Goal: Information Seeking & Learning: Learn about a topic

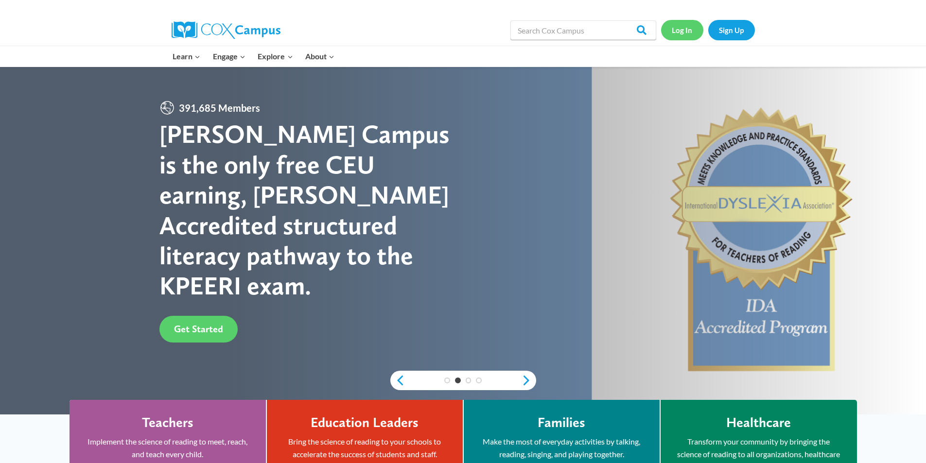
click at [683, 29] on link "Log In" at bounding box center [682, 30] width 42 height 20
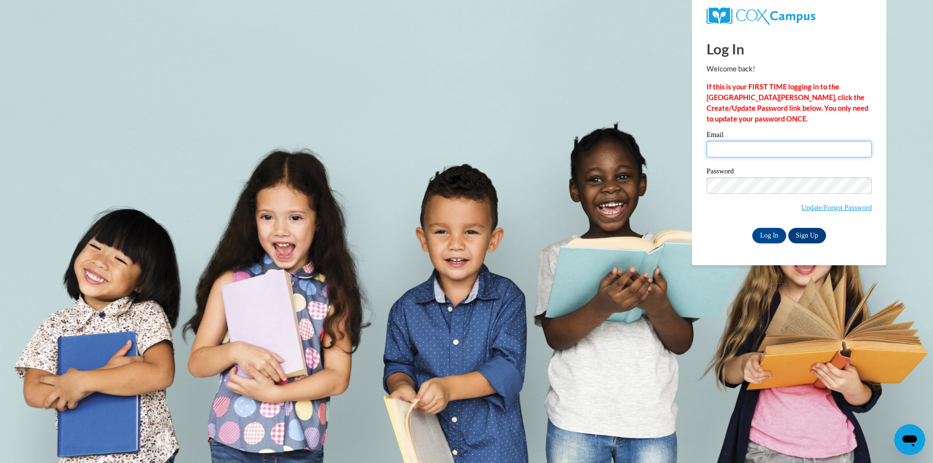
click at [713, 147] on input "Email" at bounding box center [789, 149] width 165 height 17
type input "wlkjenn6@yahoo.com"
click at [765, 232] on input "Log In" at bounding box center [769, 236] width 34 height 16
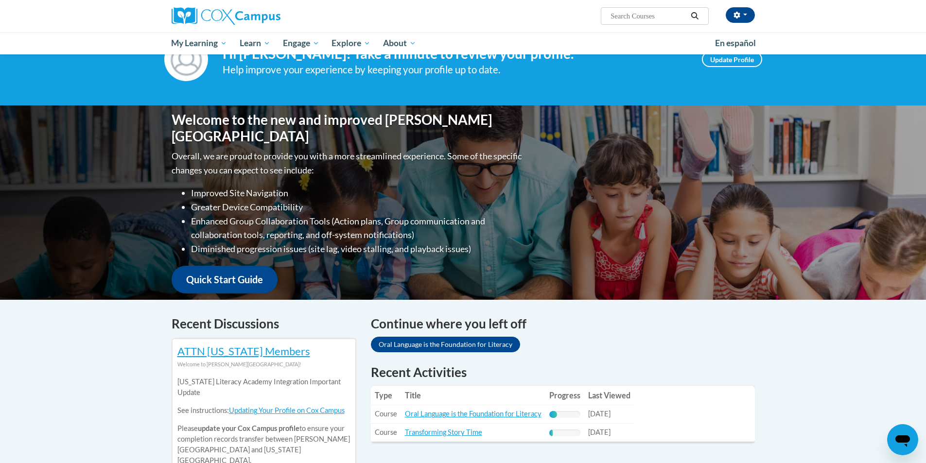
scroll to position [146, 0]
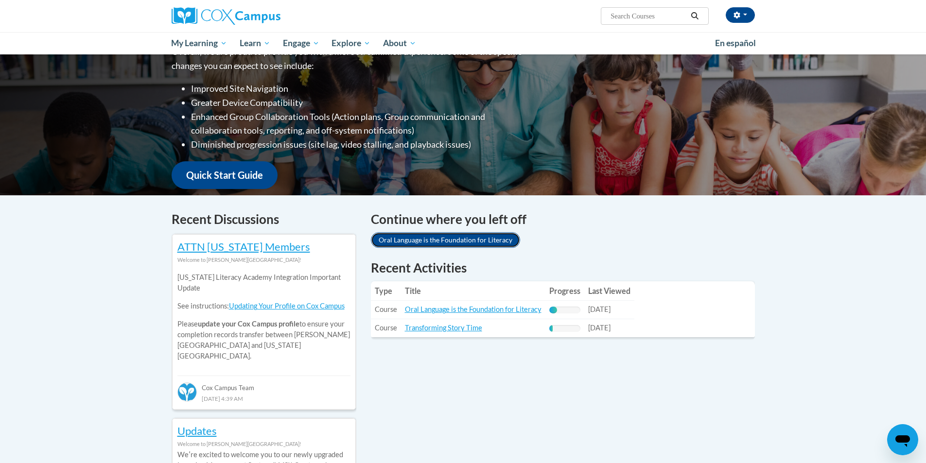
click at [421, 237] on link "Oral Language is the Foundation for Literacy" at bounding box center [445, 240] width 149 height 16
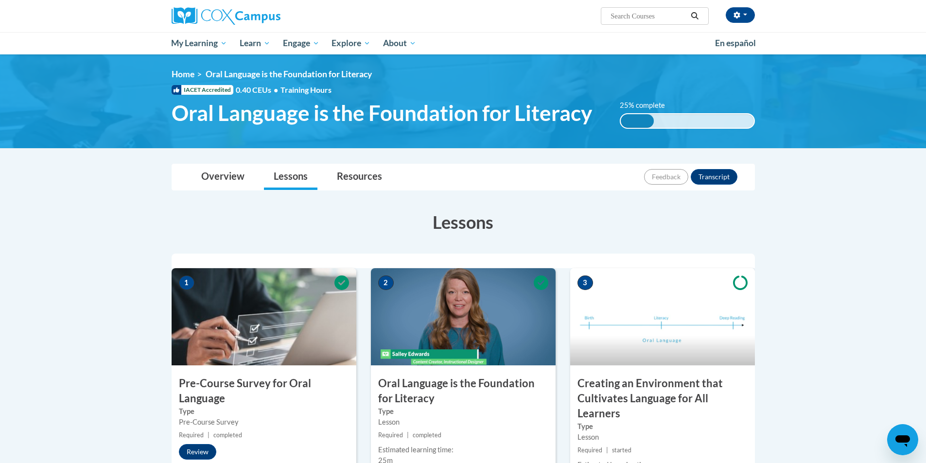
click at [905, 436] on icon "Open messaging window" at bounding box center [902, 441] width 15 height 12
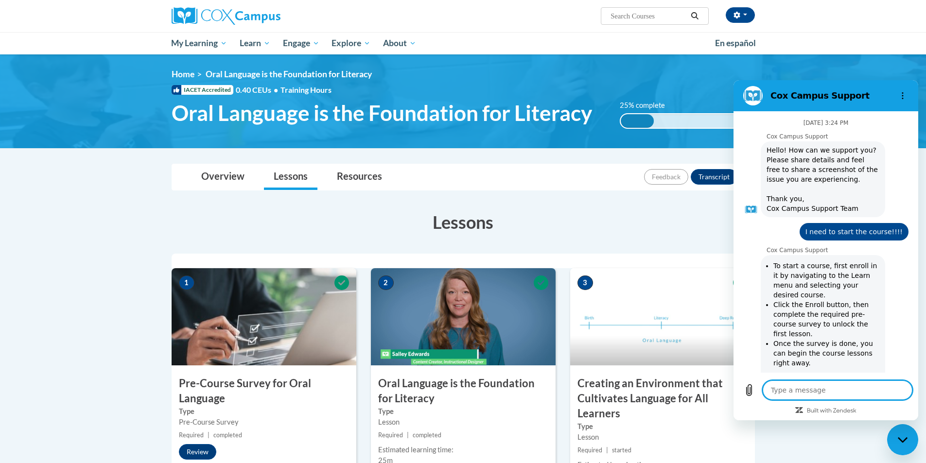
scroll to position [909, 0]
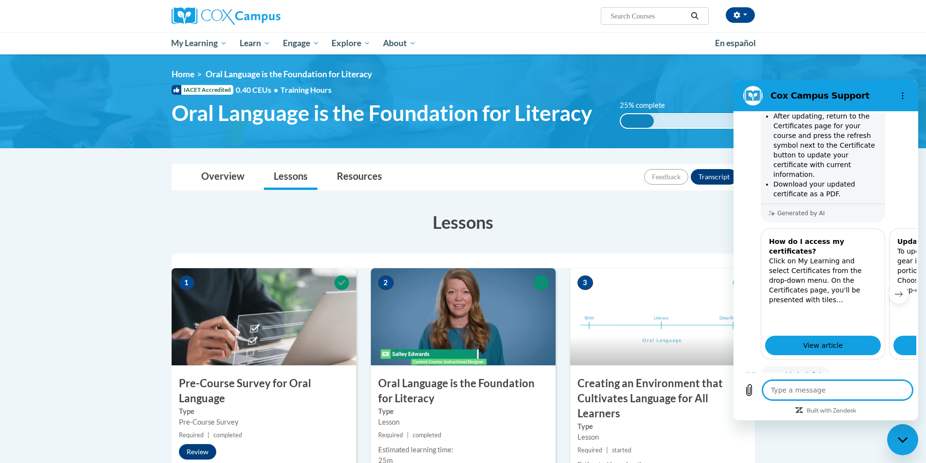
type textarea "I"
type textarea "x"
type textarea "If"
type textarea "x"
type textarea "If"
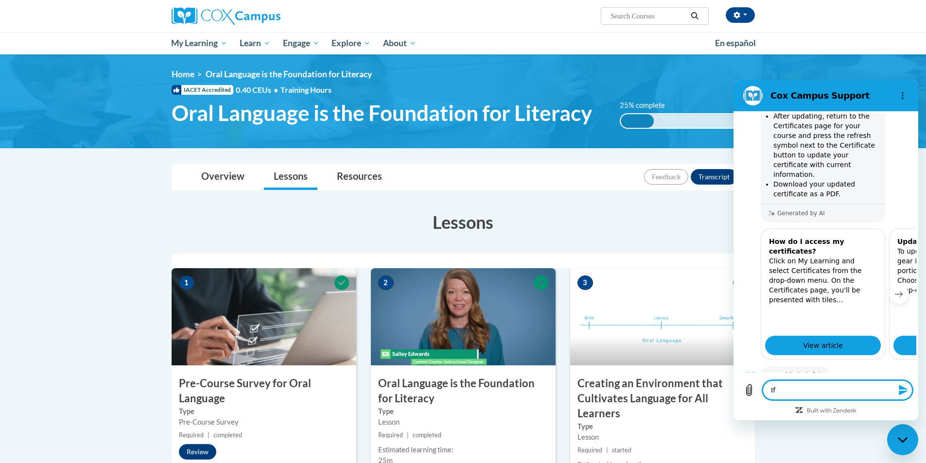
type textarea "x"
type textarea "If I"
type textarea "x"
type textarea "If I"
type textarea "x"
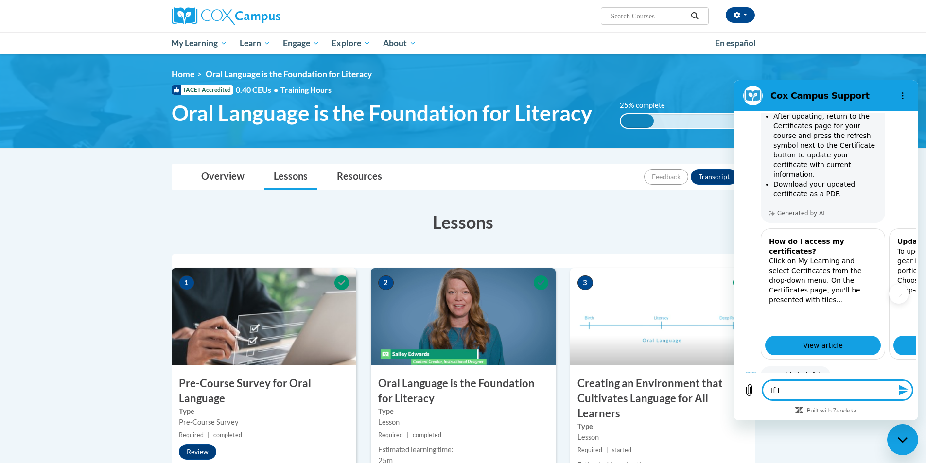
type textarea "If I a"
type textarea "x"
type textarea "If I al"
type textarea "x"
type textarea "If I alr"
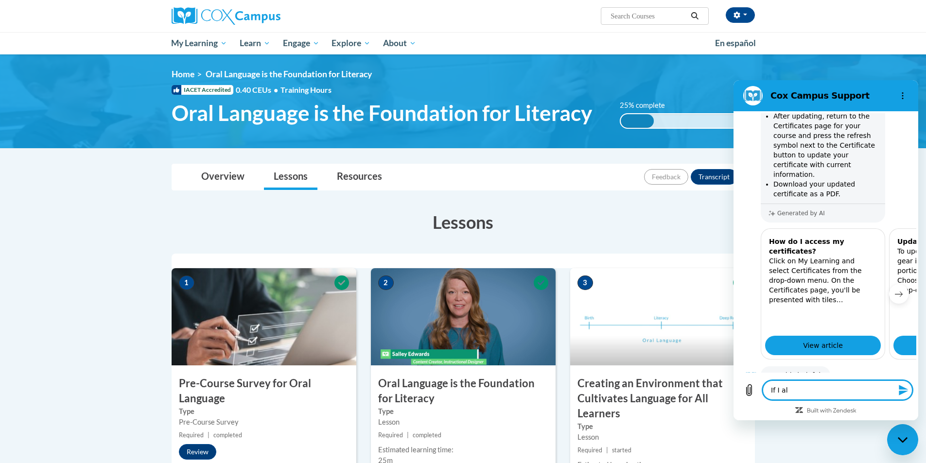
type textarea "x"
type textarea "If I alre"
type textarea "x"
type textarea "If I alrea"
type textarea "x"
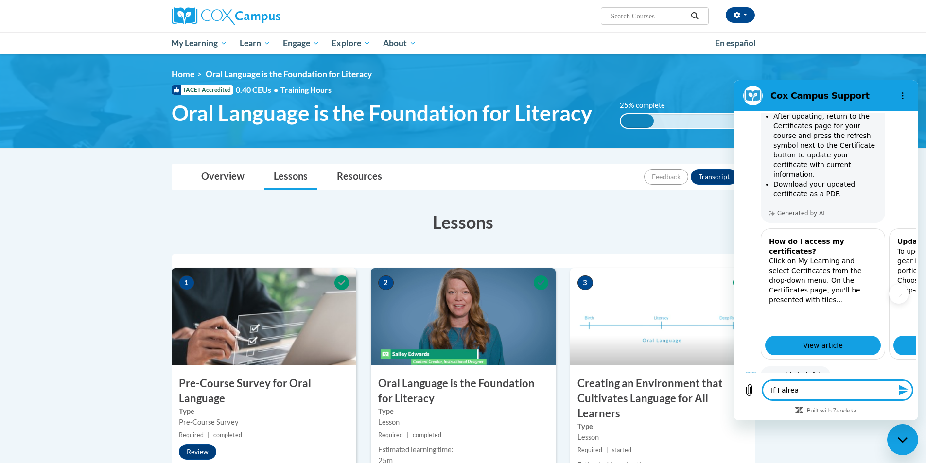
type textarea "If I alread"
type textarea "x"
type textarea "If I already"
type textarea "x"
type textarea "If I already"
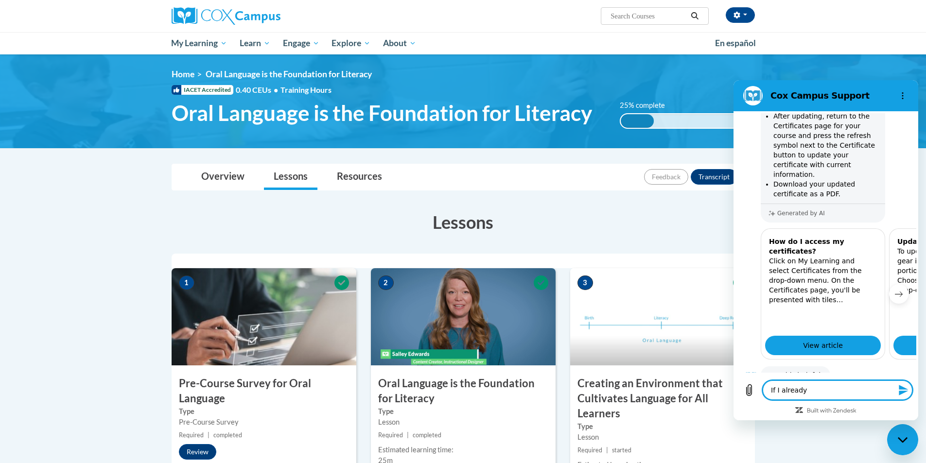
type textarea "x"
type textarea "If I already d"
type textarea "x"
type textarea "If I already di"
type textarea "x"
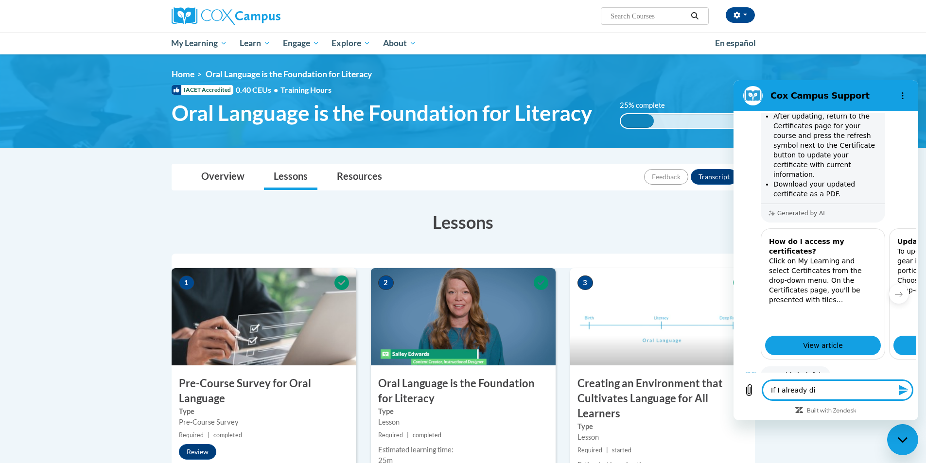
type textarea "If I already did"
type textarea "x"
type textarea "If I already did"
type textarea "x"
type textarea "If I already did t"
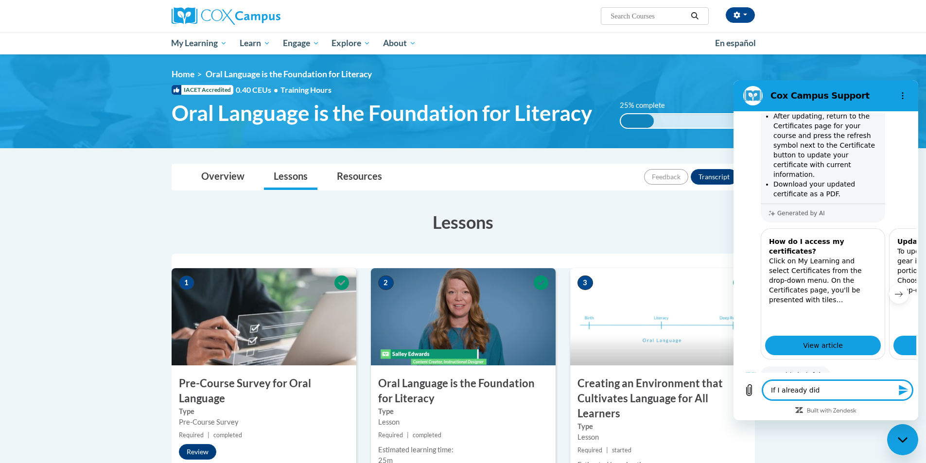
type textarea "x"
type textarea "If I already did th"
type textarea "x"
type textarea "If I already did thi"
type textarea "x"
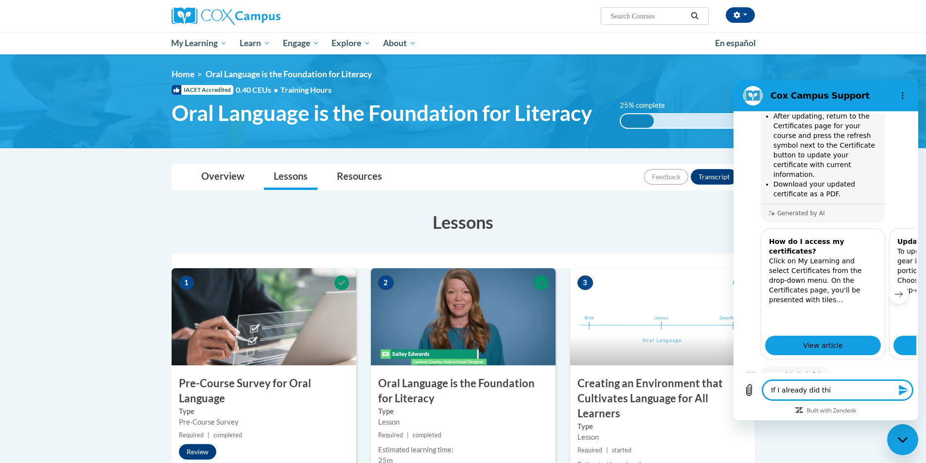
type textarea "If I already did this"
type textarea "x"
type textarea "If I already did this"
type textarea "x"
type textarea "If I already did this c"
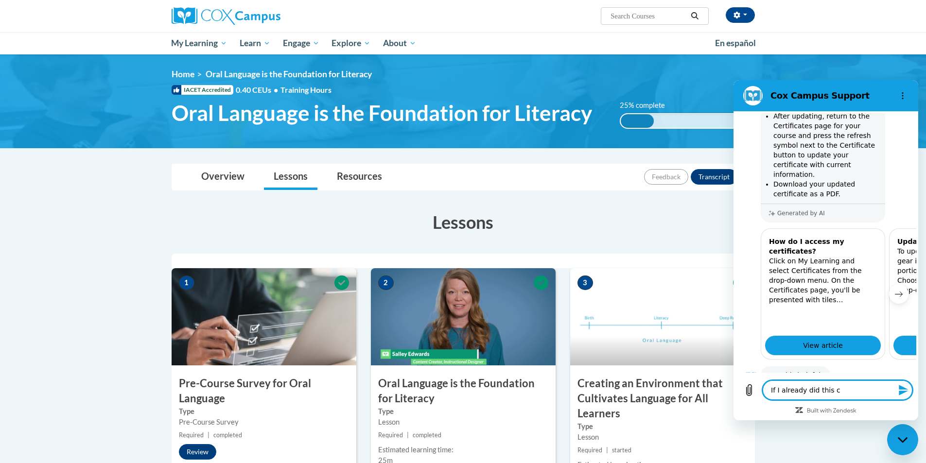
type textarea "x"
type textarea "If I already did this co"
type textarea "x"
type textarea "If I already did this cou"
type textarea "x"
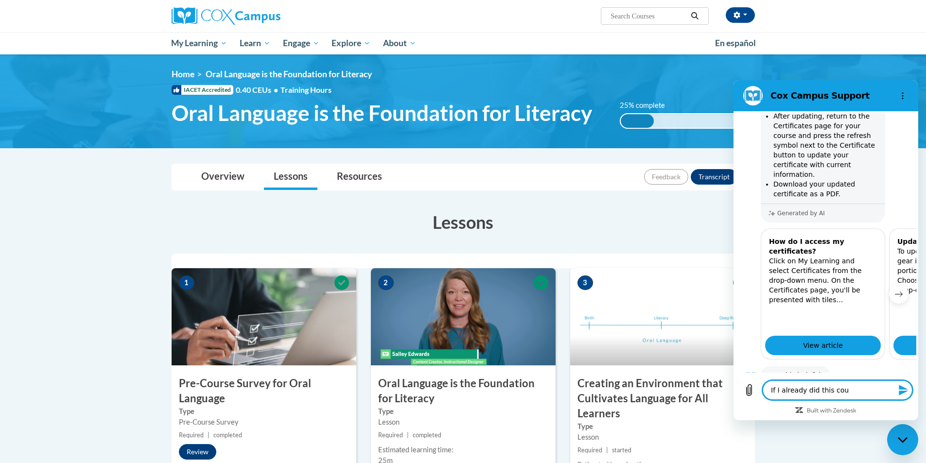
type textarea "If I already did this cour"
type textarea "x"
type textarea "If I already did this cours"
type textarea "x"
type textarea "If I already did this course"
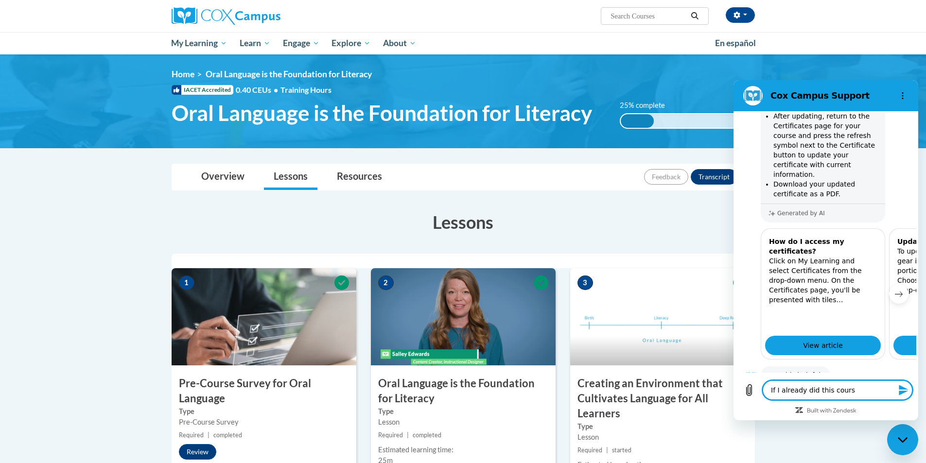
type textarea "x"
type textarea "If I already did this course"
type textarea "x"
type textarea "If I already did this course i"
type textarea "x"
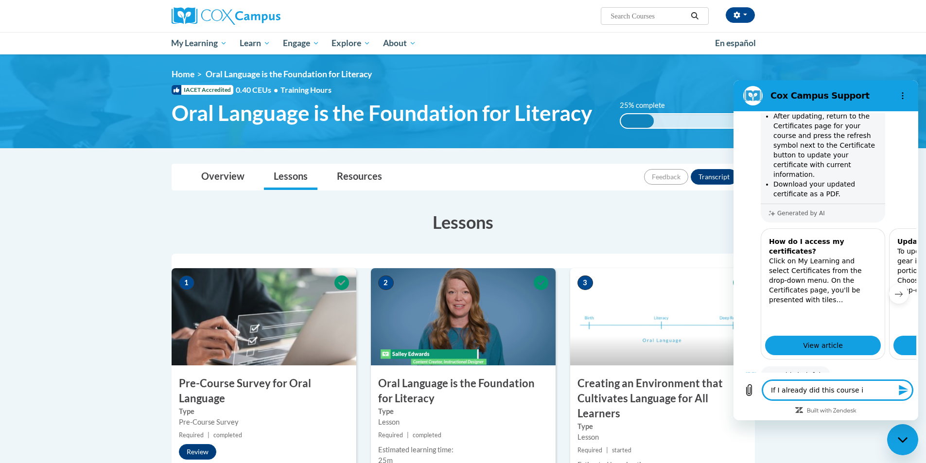
type textarea "If I already did this course in"
type textarea "x"
type textarea "If I already did this course in2"
type textarea "x"
type textarea "If I already did this course in20"
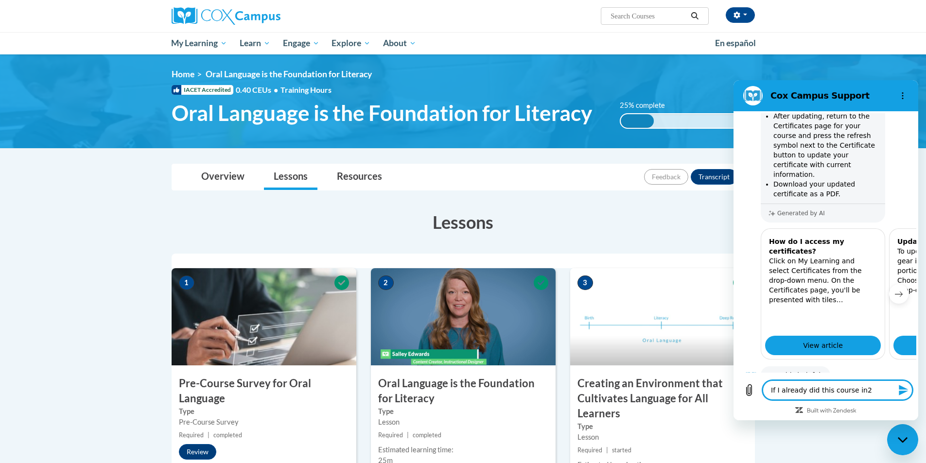
type textarea "x"
type textarea "If I already did this course in201"
type textarea "x"
type textarea "If I already did this course in2018"
type textarea "x"
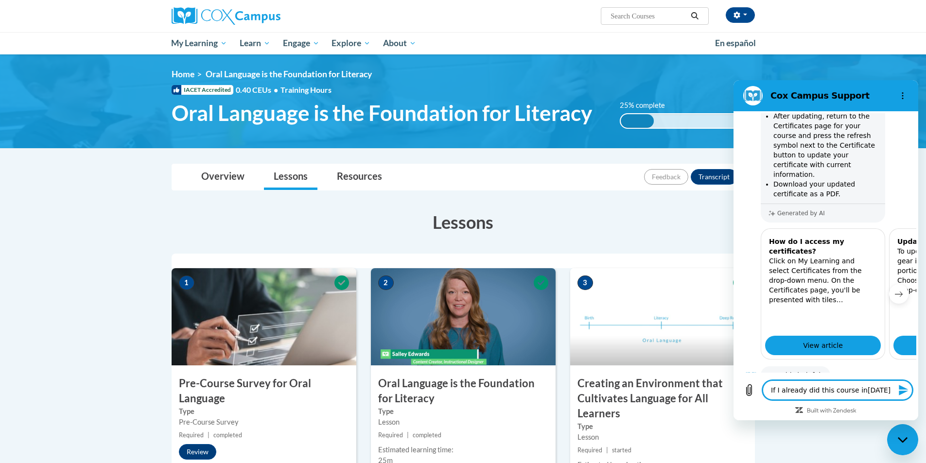
type textarea "If I already did this course in2018"
type textarea "x"
type textarea "If I already did this course in2018 b"
type textarea "x"
type textarea "If I already did this course in2018 bu"
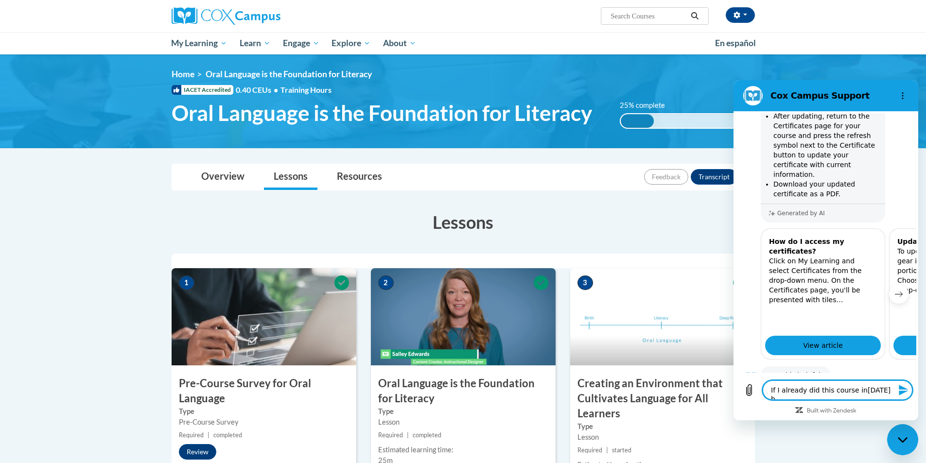
type textarea "x"
type textarea "If I already did this course in2018 but"
type textarea "x"
type textarea "If I already did this course in2018 but"
type textarea "x"
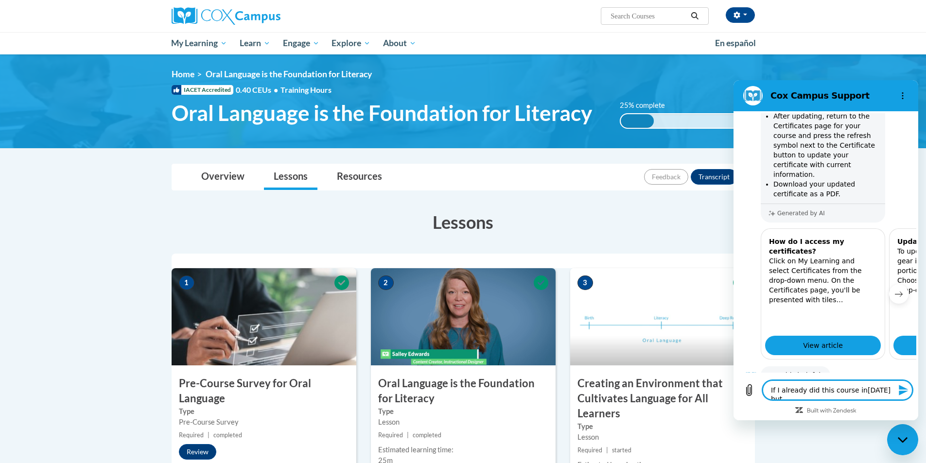
type textarea "If I already did this course in2018 but n"
type textarea "x"
type textarea "If I already did this course in2018 but ne"
type textarea "x"
type textarea "If I already did this course in2018 but nee"
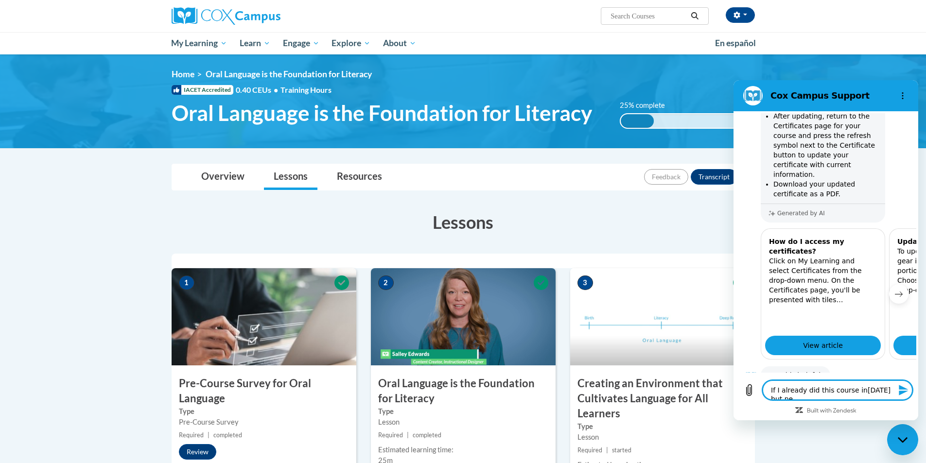
type textarea "x"
type textarea "If I already did this course in2018 but need"
type textarea "x"
type textarea "If I already did this course in2018 but need"
type textarea "x"
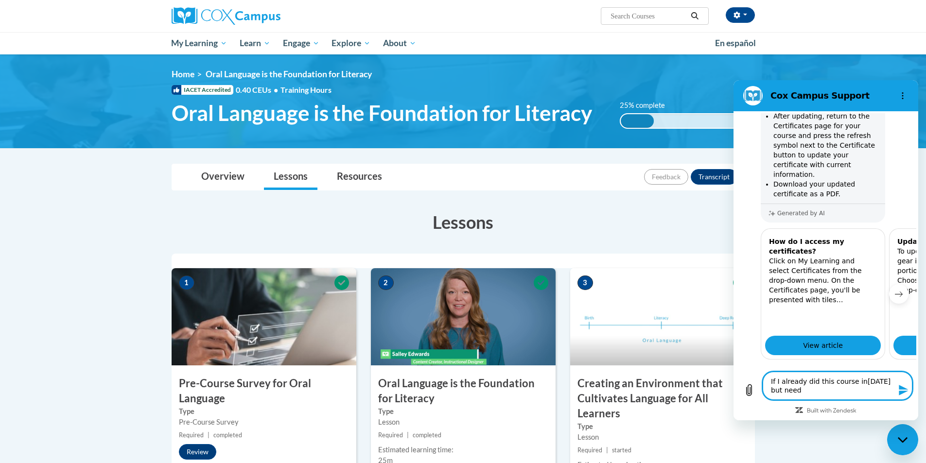
type textarea "If I already did this course in2018 but need 1"
type textarea "x"
type textarea "If I already did this course in2018 but need 10"
type textarea "x"
type textarea "If I already did this course in2018 but need 10"
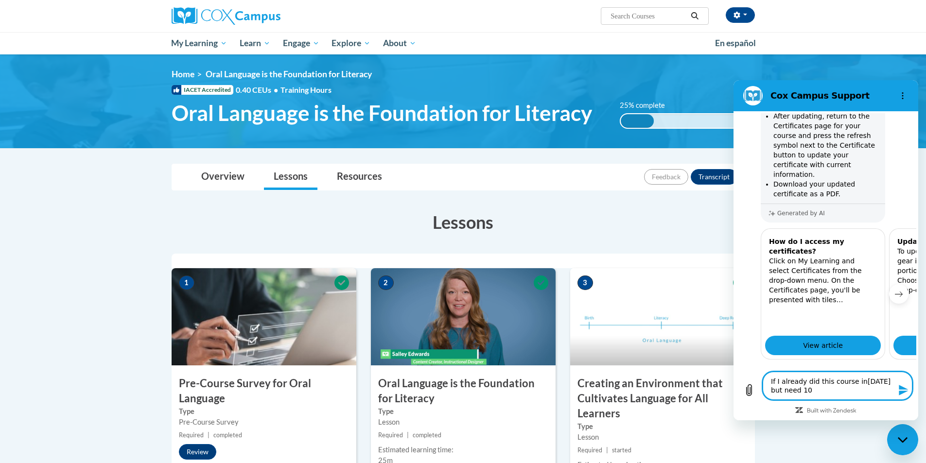
type textarea "x"
type textarea "If I already did this course in2018 but need 10 h"
type textarea "x"
type textarea "If I already did this course in2018 but need 10 hr"
type textarea "x"
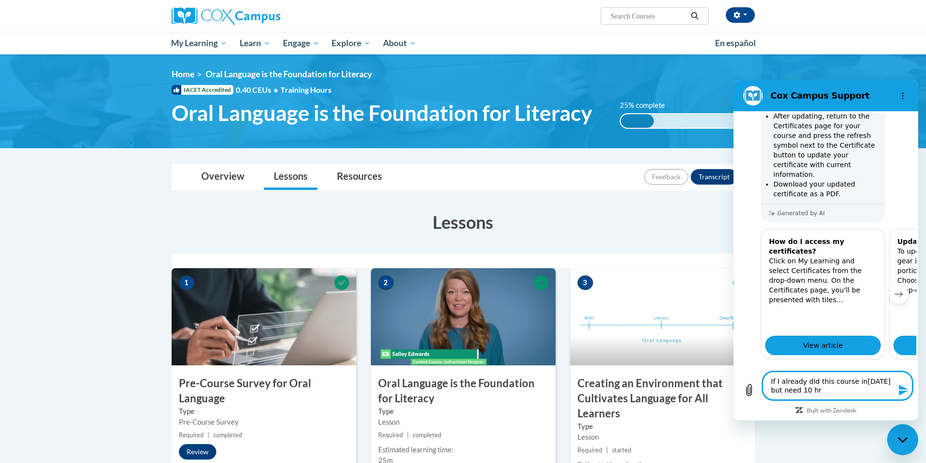
type textarea "If I already did this course in2018 but need 10 hrs"
type textarea "x"
type textarea "If I already did this course in2018 but need 10 hrs"
type textarea "x"
type textarea "If I already did this course in2018 but need 10 hrs"
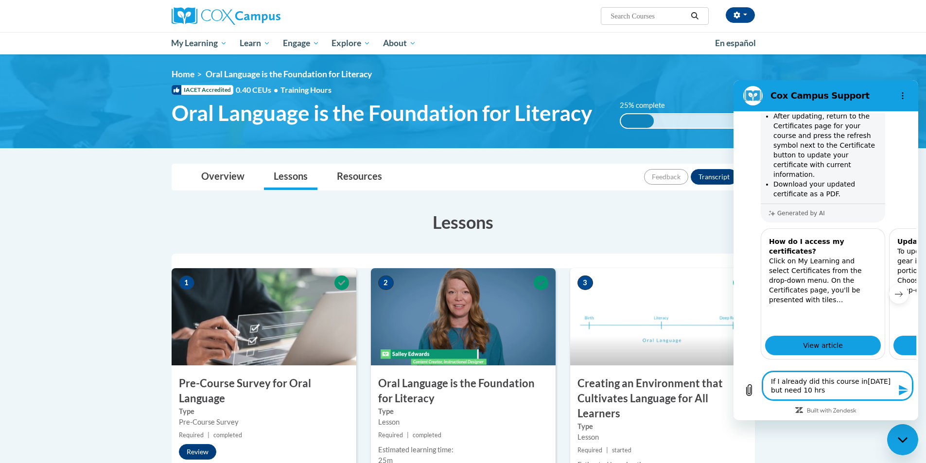
type textarea "x"
type textarea "If I already did this course in2018 but need 10 hr"
type textarea "x"
type textarea "If I already did this course in2018 but need 10 h"
type textarea "x"
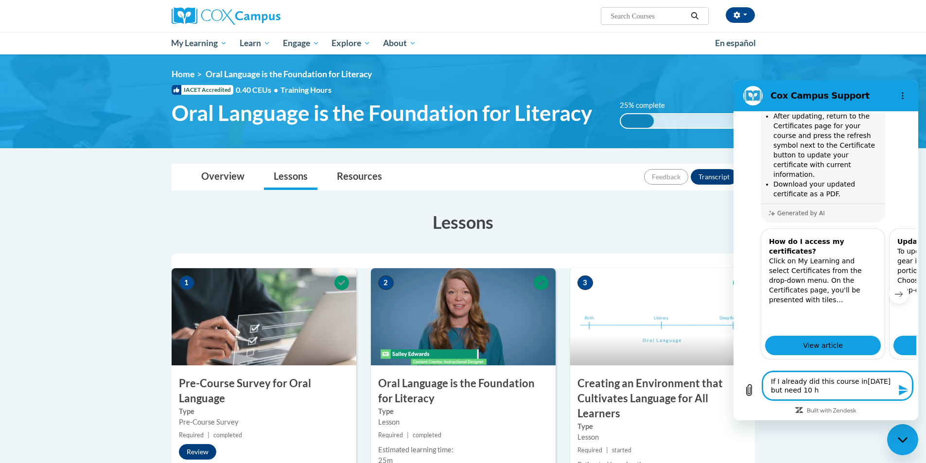
type textarea "If I already did this course in2018 but need 10 ho"
type textarea "x"
type textarea "If I already did this course in2018 but need 10 hou"
type textarea "x"
type textarea "If I already did this course in2018 but need 10 hour"
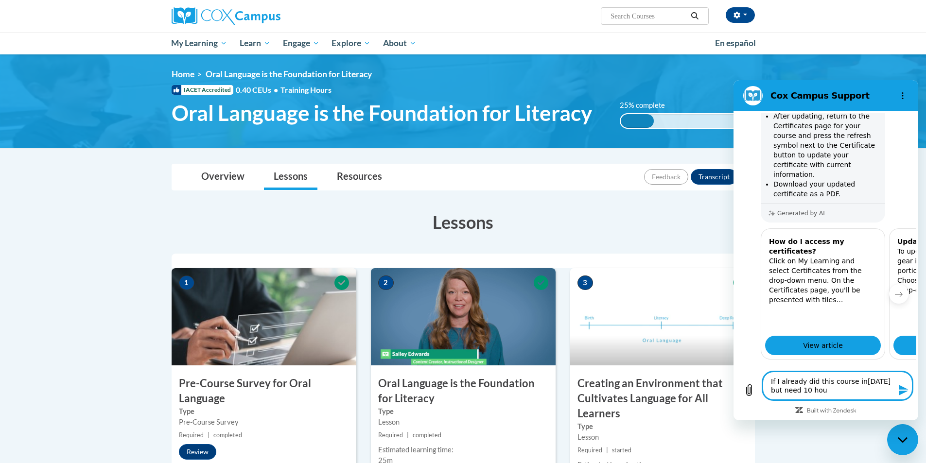
type textarea "x"
type textarea "If I already did this course in2018 but need 10 hours"
type textarea "x"
type textarea "If I already did this course in2018 but need 10 hours"
type textarea "x"
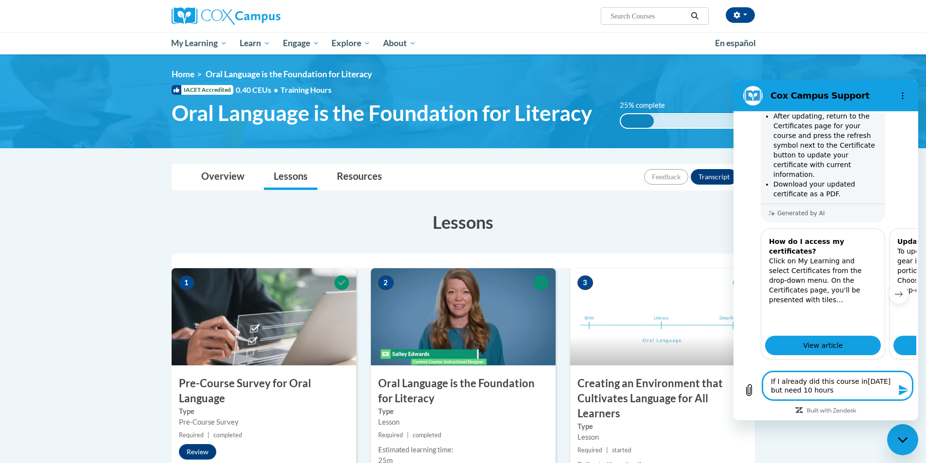
type textarea "If I already did this course in2018 but need 10 hours f"
type textarea "x"
type textarea "If I already did this course in2018 but need 10 hours fo"
type textarea "x"
type textarea "If I already did this course in2018 but need 10 hours for"
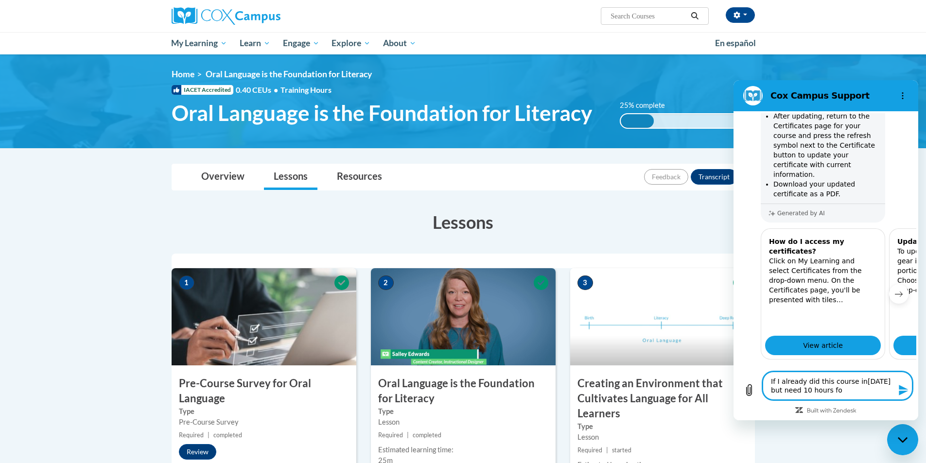
type textarea "x"
type textarea "If I already did this course in2018 but need 10 hours for"
type textarea "x"
type textarea "If I already did this course in2018 but need 10 hours for m"
type textarea "x"
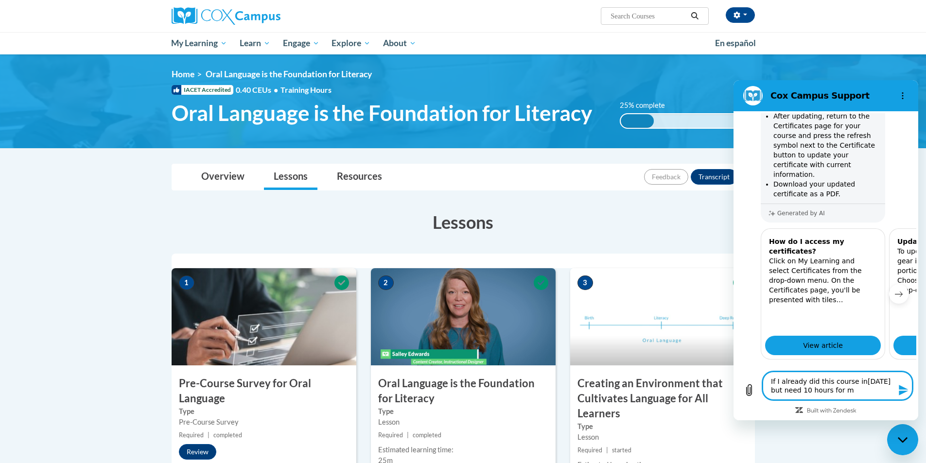
type textarea "If I already did this course in2018 but need 10 hours for my"
type textarea "x"
type textarea "If I already did this course in2018 but need 10 hours for my"
type textarea "x"
type textarea "If I already did this course in2018 but need 10 hours for my c"
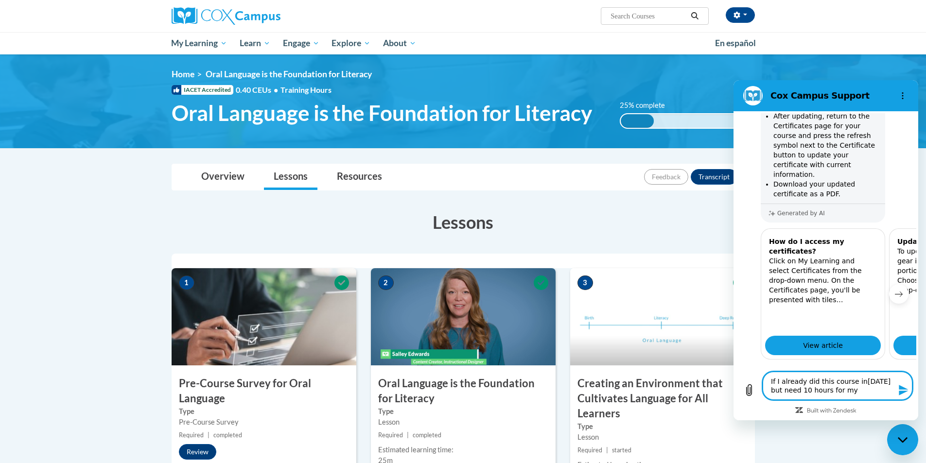
type textarea "x"
type textarea "If I already did this course in2018 but need 10 hours for my ch"
type textarea "x"
type textarea "If I already did this course in2018 but need 10 hours for my chi"
type textarea "x"
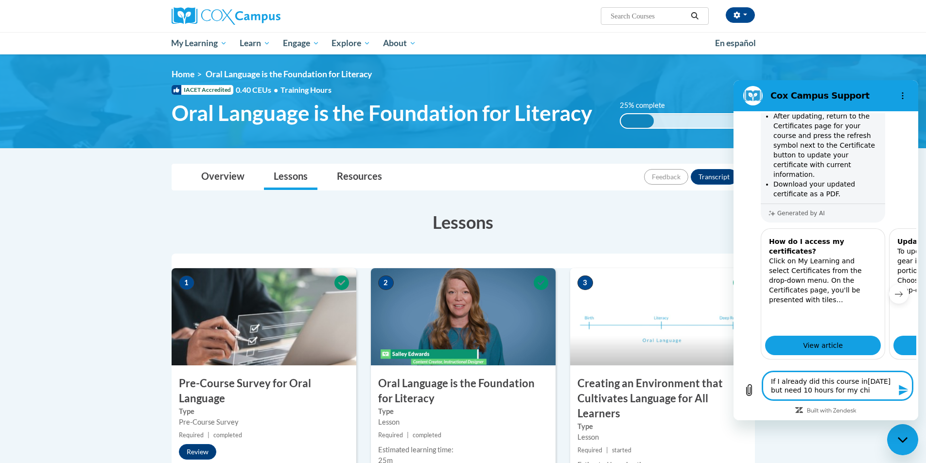
type textarea "If I already did this course in2018 but need 10 hours for my chil"
type textarea "x"
type textarea "If I already did this course in2018 but need 10 hours for my child"
type textarea "x"
type textarea "If I already did this course in2018 but need 10 hours for my childc"
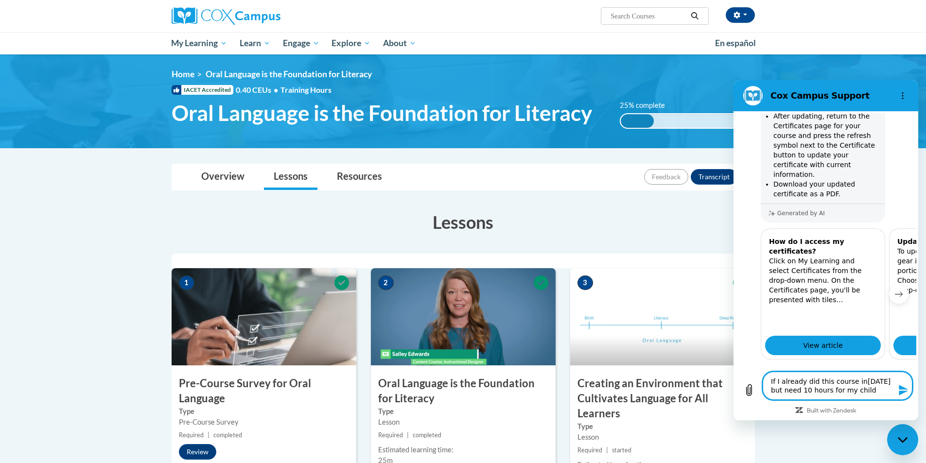
type textarea "x"
type textarea "If I already did this course in2018 but need 10 hours for my childca"
type textarea "x"
type textarea "If I already did this course in2018 but need 10 hours for my childcar"
type textarea "x"
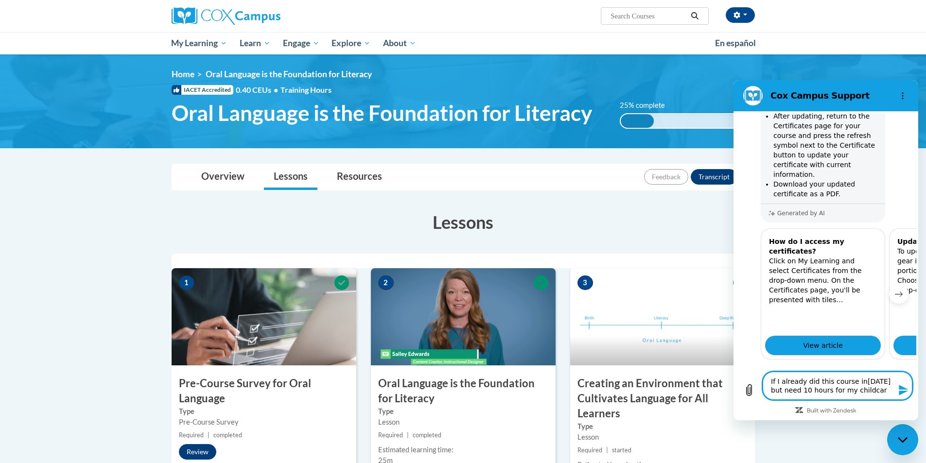
type textarea "If I already did this course in2018 but need 10 hours for my childcare"
type textarea "x"
type textarea "If I already did this course in2018 but need 10 hours for my childcare"
type textarea "x"
type textarea "If I already did this course in2018 but need 10 hours for my childcare d"
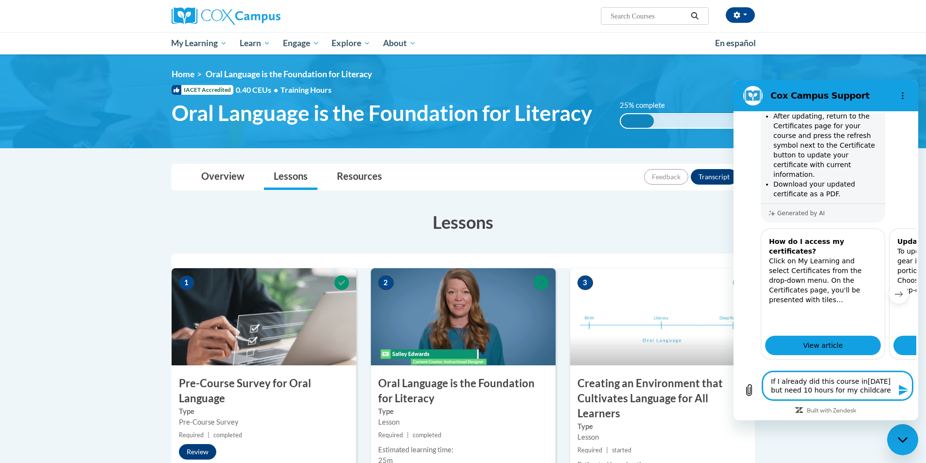
type textarea "x"
type textarea "If I already did this course in2018 but need 10 hours for my childcare do"
type textarea "x"
type textarea "If I already did this course in2018 but need 10 hours for my childcare do"
type textarea "x"
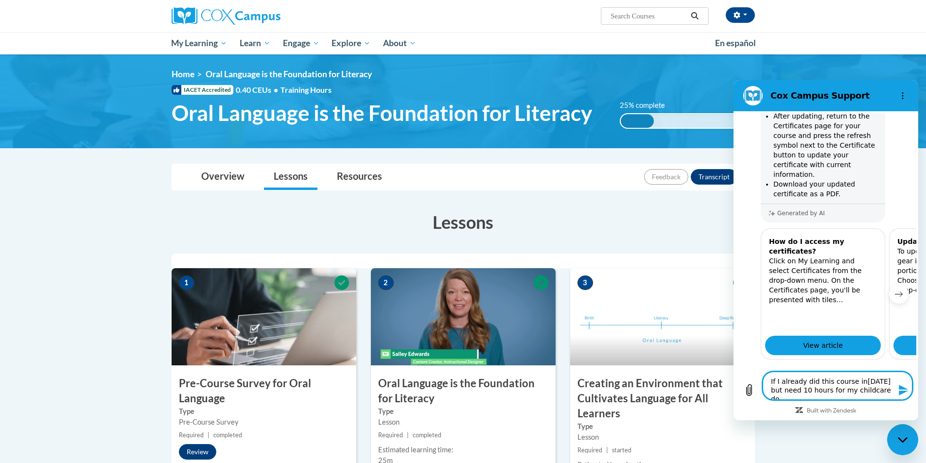
type textarea "If I already did this course in2018 but need 10 hours for my childcare do I"
type textarea "x"
type textarea "If I already did this course in2018 but need 10 hours for my childcare do I"
type textarea "x"
type textarea "If I already did this course in2018 but need 10 hours for my childcare do I h"
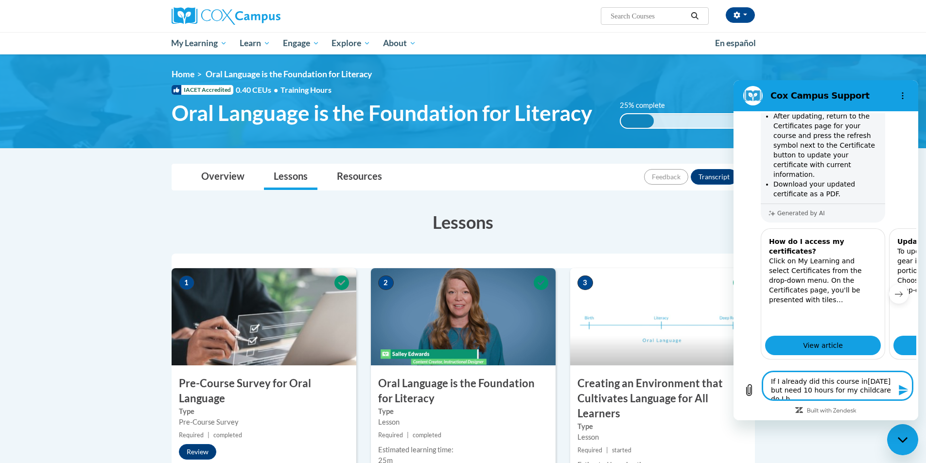
type textarea "x"
type textarea "If I already did this course in2018 but need 10 hours for my childcare do I ha"
type textarea "x"
type textarea "If I already did this course in2018 but need 10 hours for my childcare do I hav"
type textarea "x"
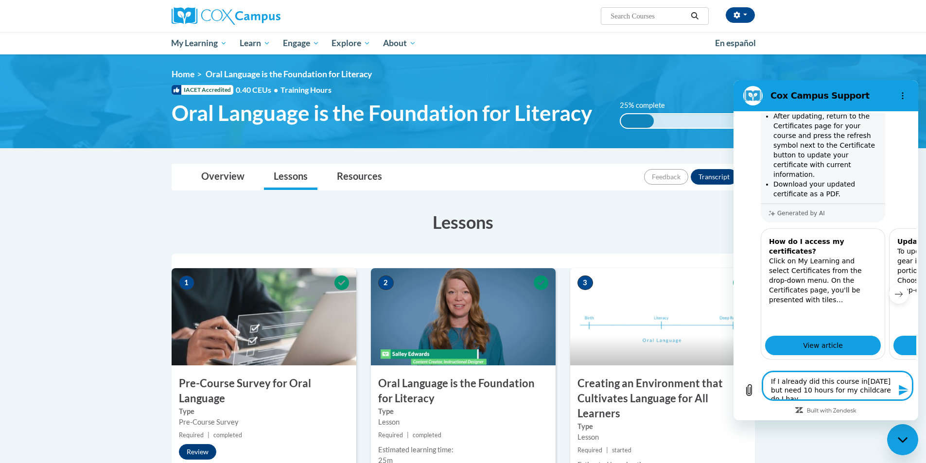
type textarea "If I already did this course in2018 but need 10 hours for my childcare do I have"
type textarea "x"
type textarea "If I already did this course in2018 but need 10 hours for my childcare do I have"
type textarea "x"
type textarea "If I already did this course in2018 but need 10 hours for my childcare do I hav…"
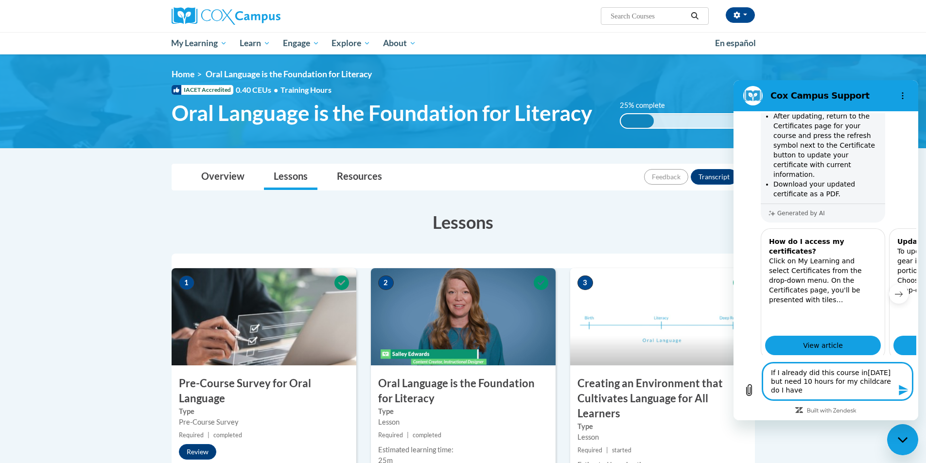
type textarea "x"
type textarea "If I already did this course in2018 but need 10 hours for my childcare do I hav…"
type textarea "x"
type textarea "If I already did this course in2018 but need 10 hours for my childcare do I hav…"
type textarea "x"
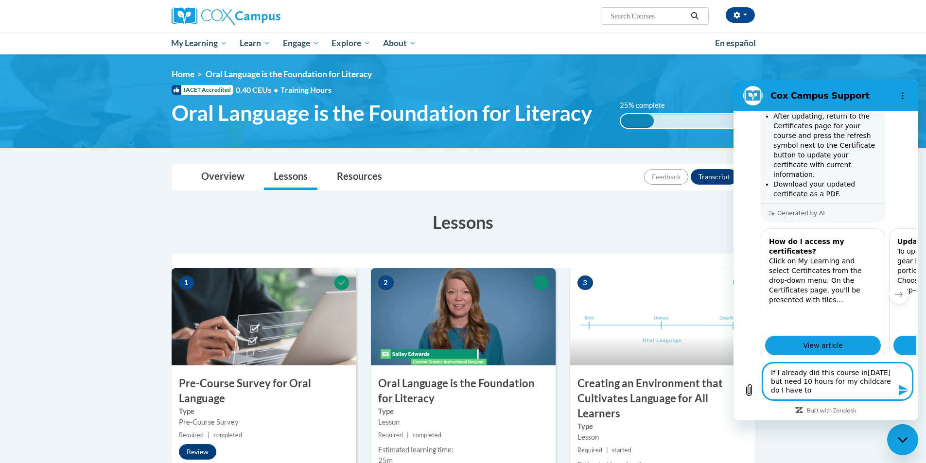
type textarea "If I already did this course in2018 but need 10 hours for my childcare do I hav…"
type textarea "x"
type textarea "If I already did this course in2018 but need 10 hours for my childcare do I hav…"
type textarea "x"
type textarea "If I already did this course in2018 but need 10 hours for my childcare do I hav…"
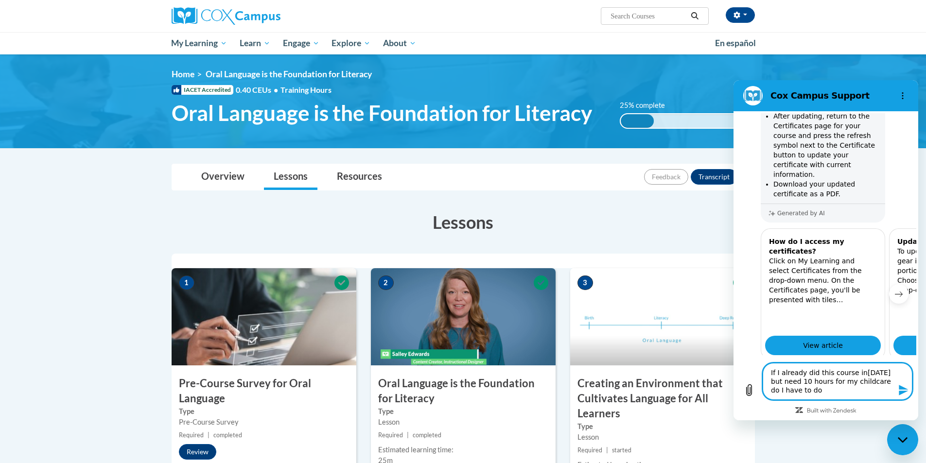
type textarea "x"
type textarea "If I already did this course in2018 but need 10 hours for my childcare do I hav…"
type textarea "x"
type textarea "If I already did this course in2018 but need 10 hours for my childcare do I hav…"
type textarea "x"
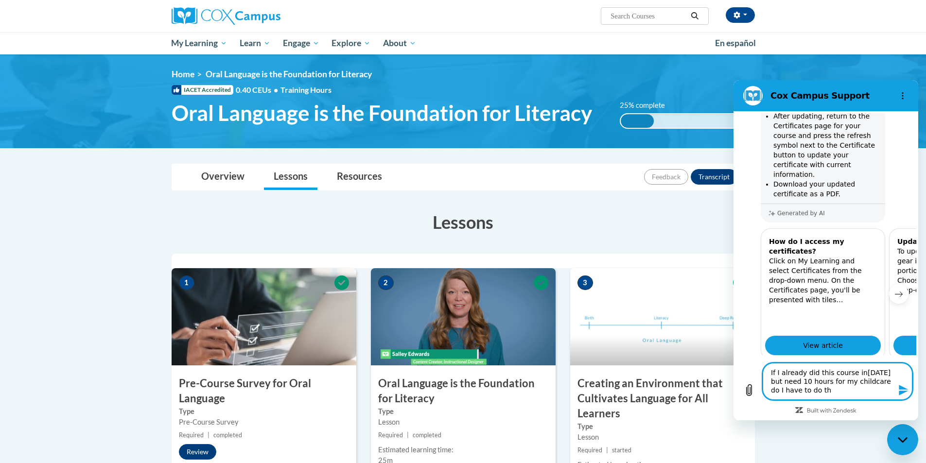
type textarea "If I already did this course in2018 but need 10 hours for my childcare do I hav…"
type textarea "x"
type textarea "If I already did this course in2018 but need 10 hours for my childcare do I hav…"
type textarea "x"
type textarea "If I already did this course in2018 but need 10 hours for my childcare do I hav…"
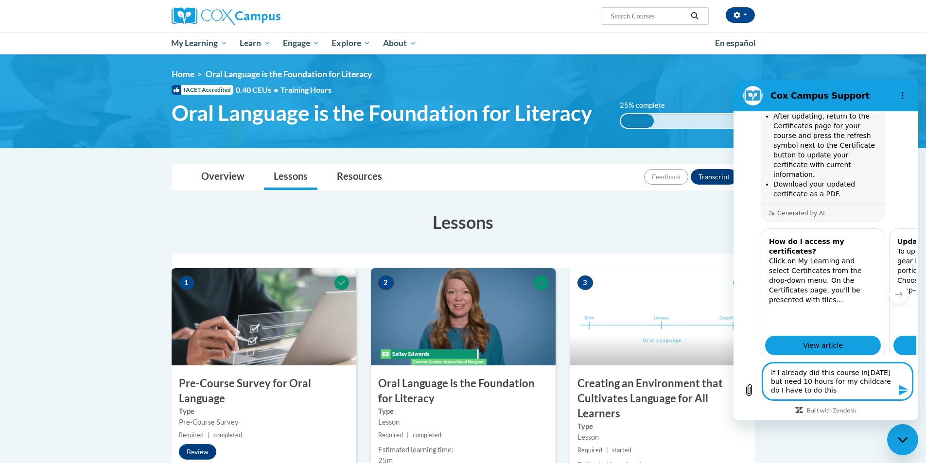
type textarea "x"
type textarea "If I already did this course in2018 but need 10 hours for my childcare do I hav…"
type textarea "x"
type textarea "If I already did this course in2018 but need 10 hours for my childcare do I hav…"
type textarea "x"
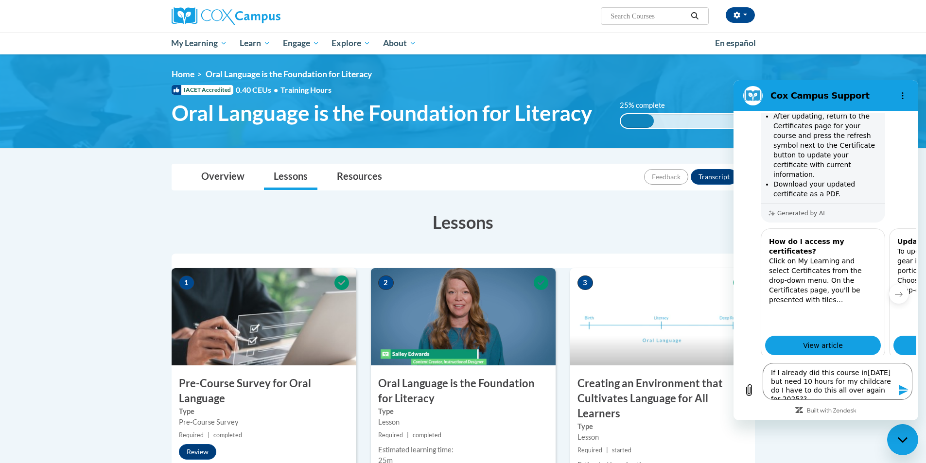
click at [902, 387] on icon "Send message" at bounding box center [903, 390] width 9 height 11
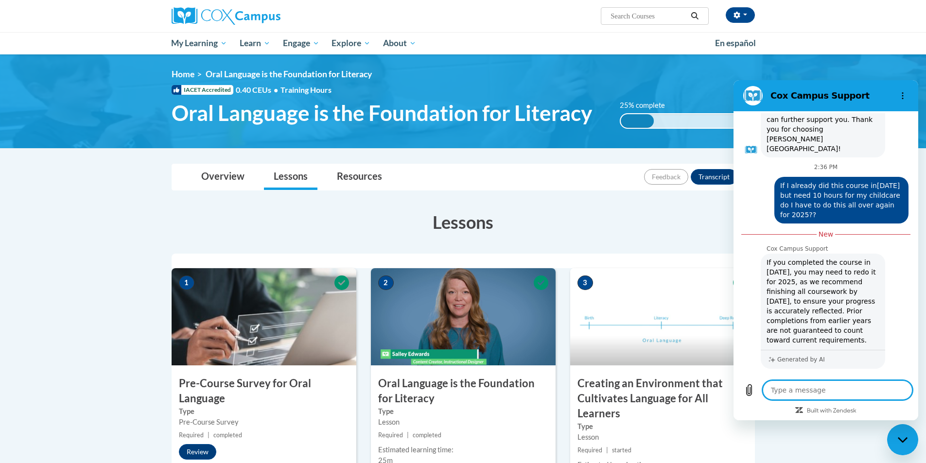
scroll to position [1246, 0]
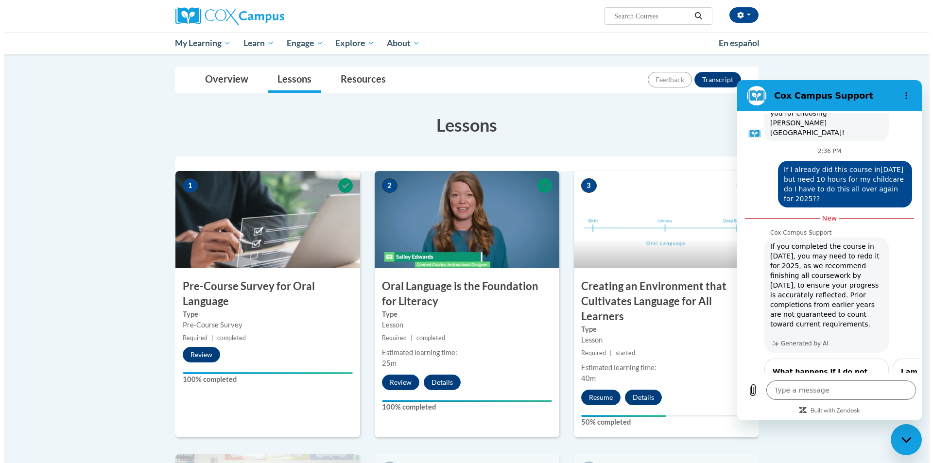
scroll to position [146, 0]
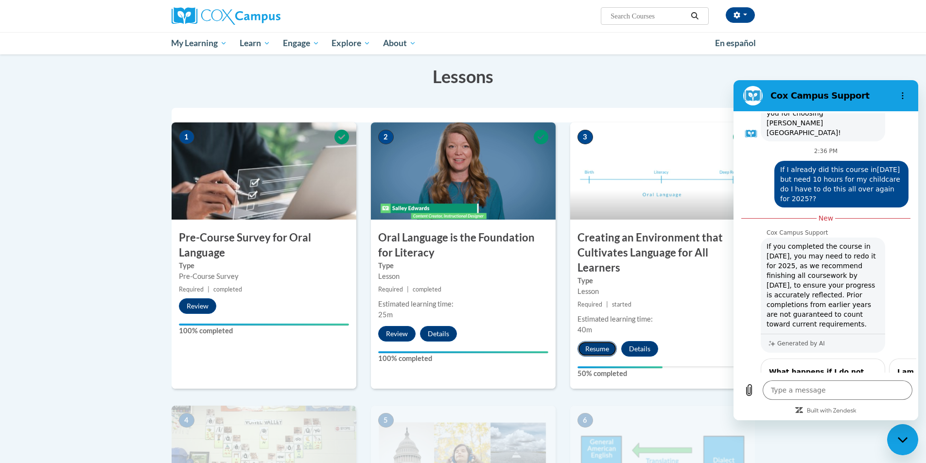
click at [592, 348] on button "Resume" at bounding box center [596, 349] width 39 height 16
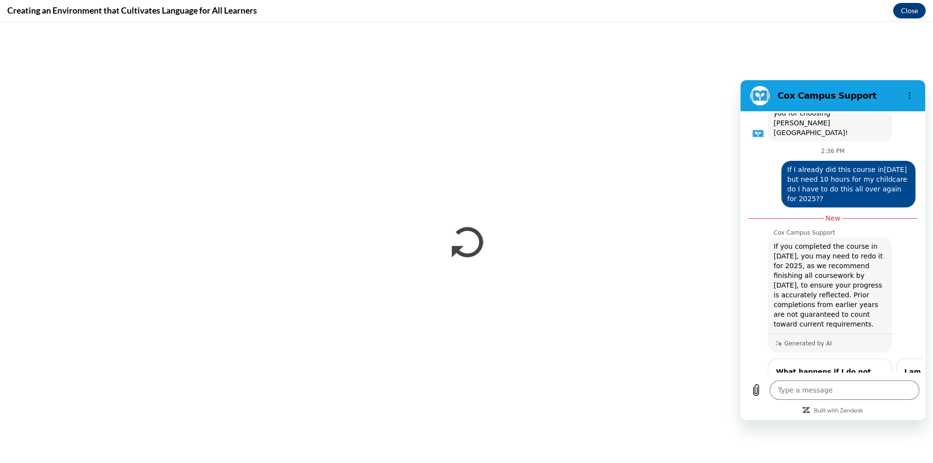
scroll to position [0, 0]
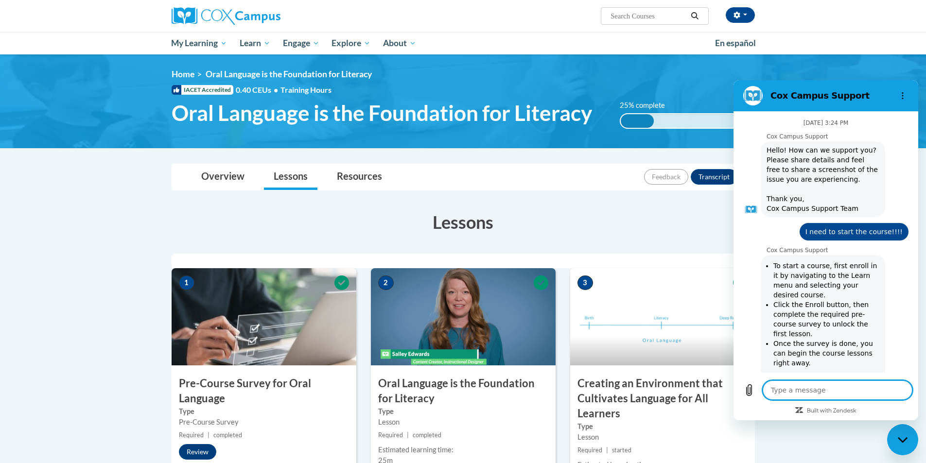
scroll to position [1279, 0]
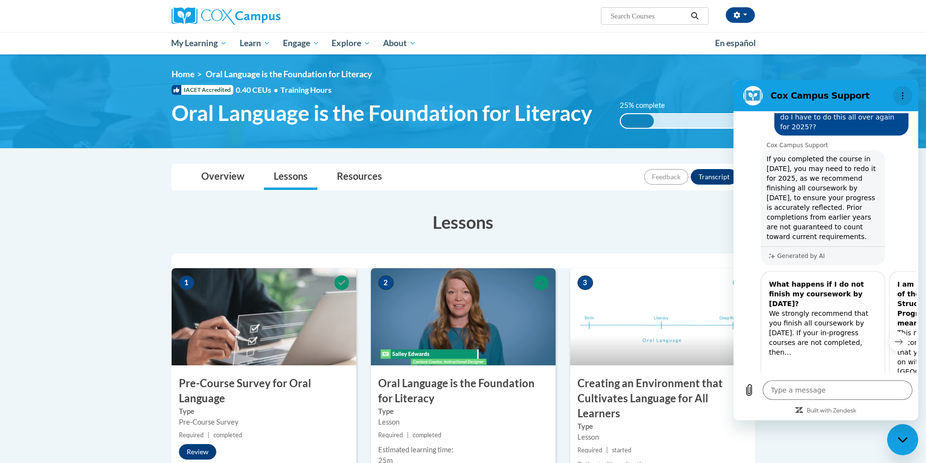
click at [900, 93] on icon "Options menu" at bounding box center [903, 96] width 8 height 8
click at [911, 88] on div at bounding box center [902, 95] width 19 height 19
click at [887, 449] on button "No" at bounding box center [895, 458] width 26 height 18
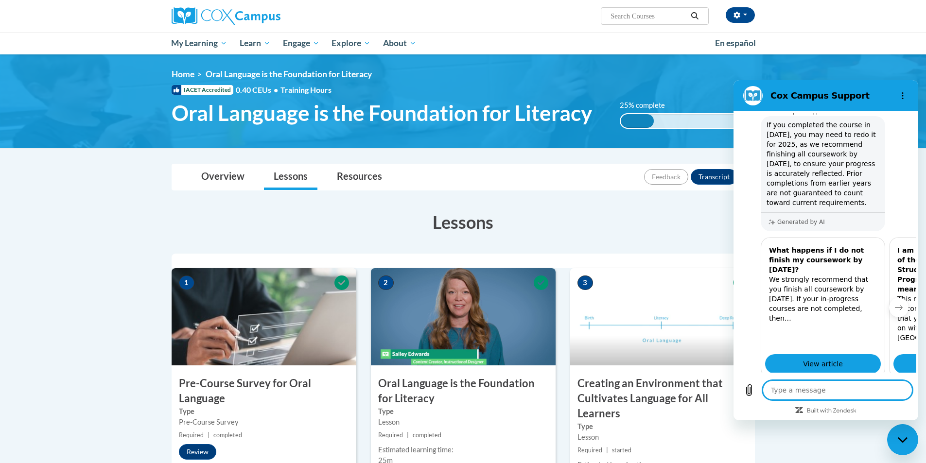
scroll to position [1312, 0]
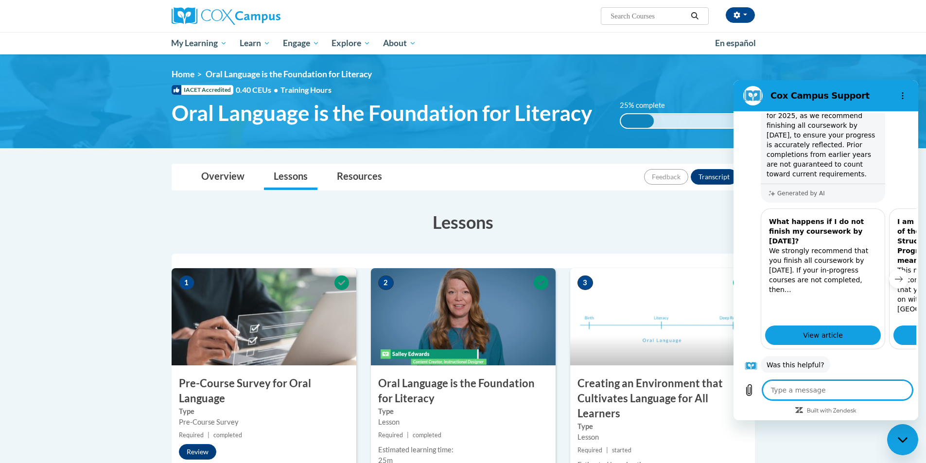
type textarea "x"
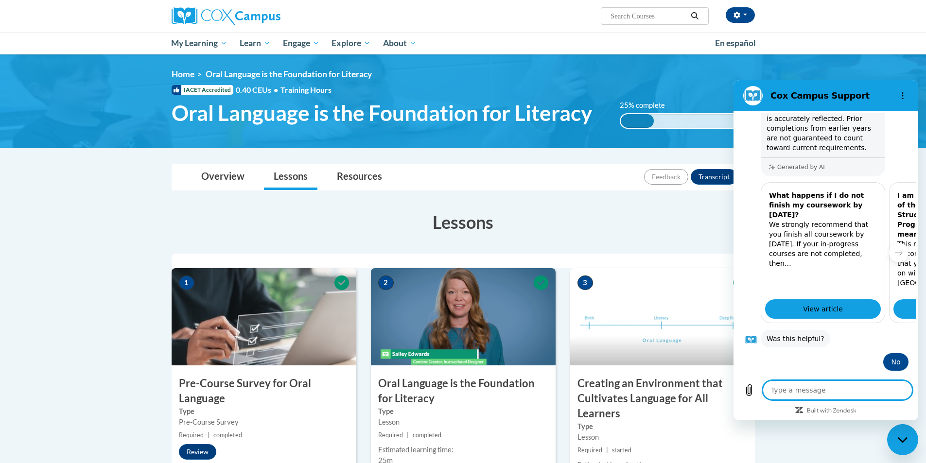
scroll to position [1369, 0]
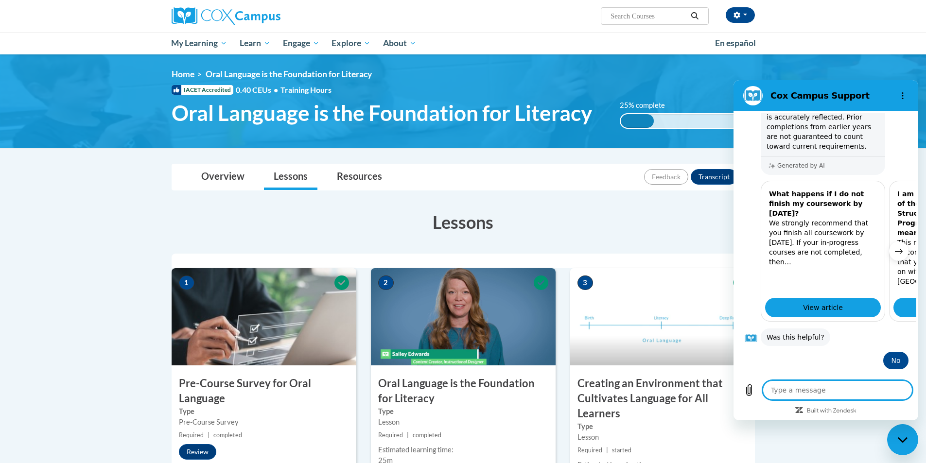
type textarea "b"
type textarea "x"
type textarea "by"
type textarea "x"
type textarea "bye"
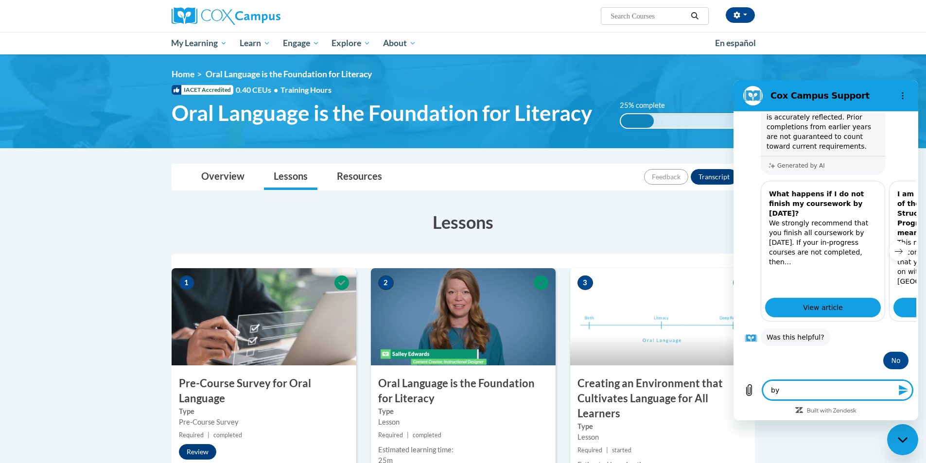
type textarea "x"
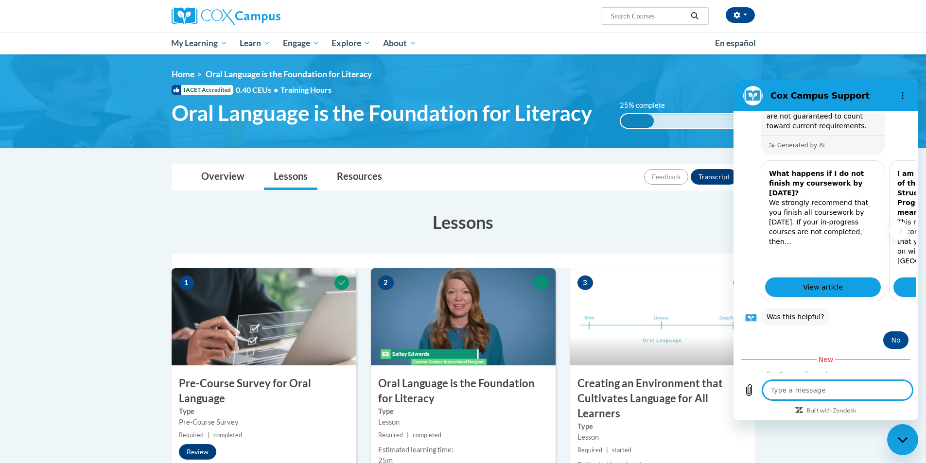
scroll to position [1388, 0]
click at [903, 439] on icon "Close messaging window" at bounding box center [903, 440] width 10 height 6
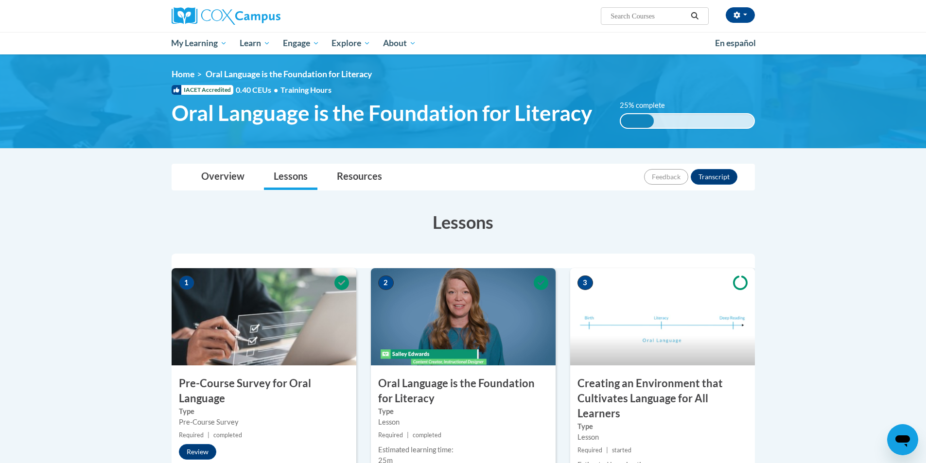
type textarea "x"
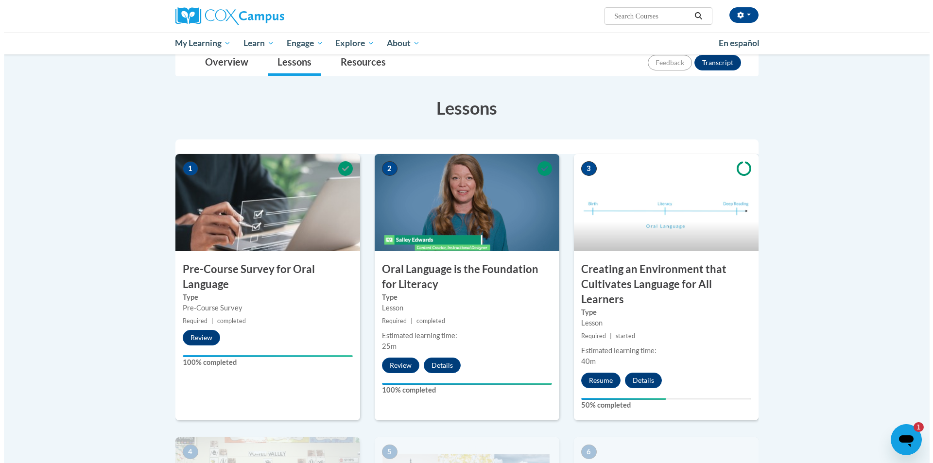
scroll to position [146, 0]
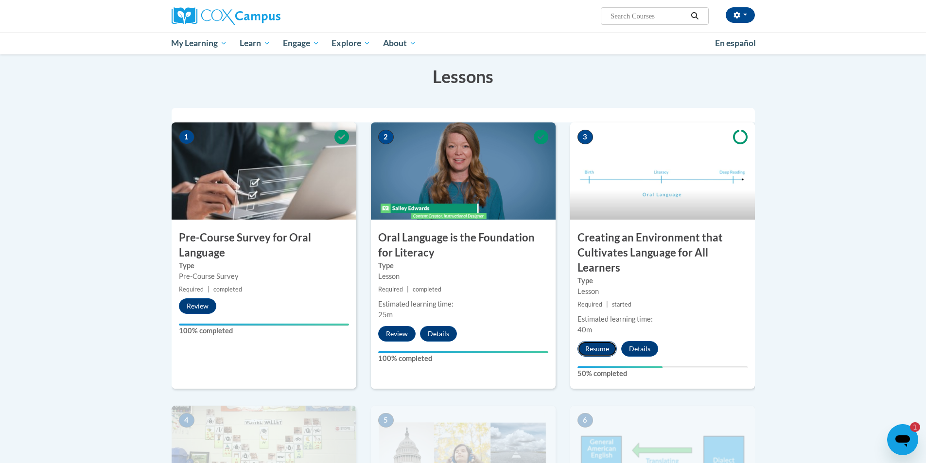
click at [597, 345] on button "Resume" at bounding box center [596, 349] width 39 height 16
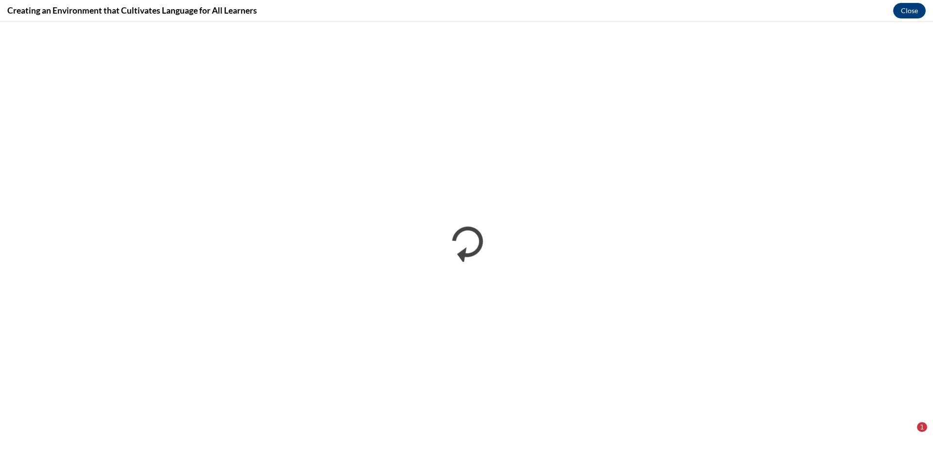
scroll to position [0, 0]
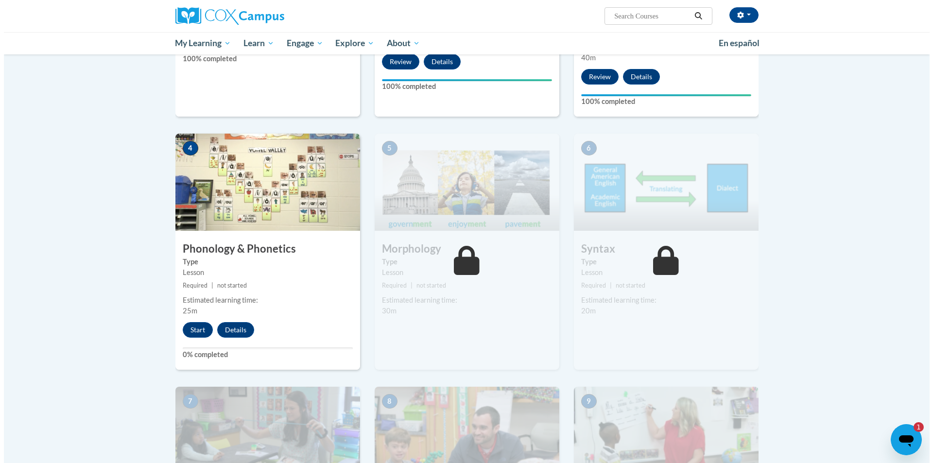
scroll to position [437, 0]
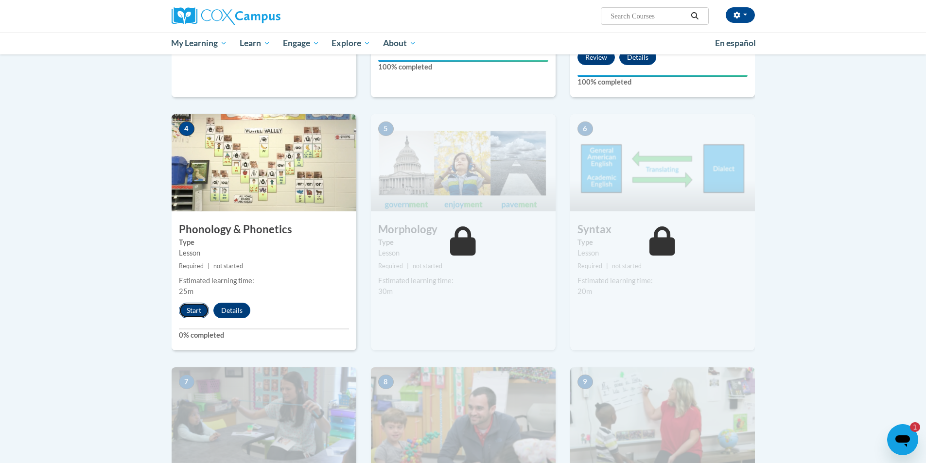
click at [190, 309] on button "Start" at bounding box center [194, 311] width 30 height 16
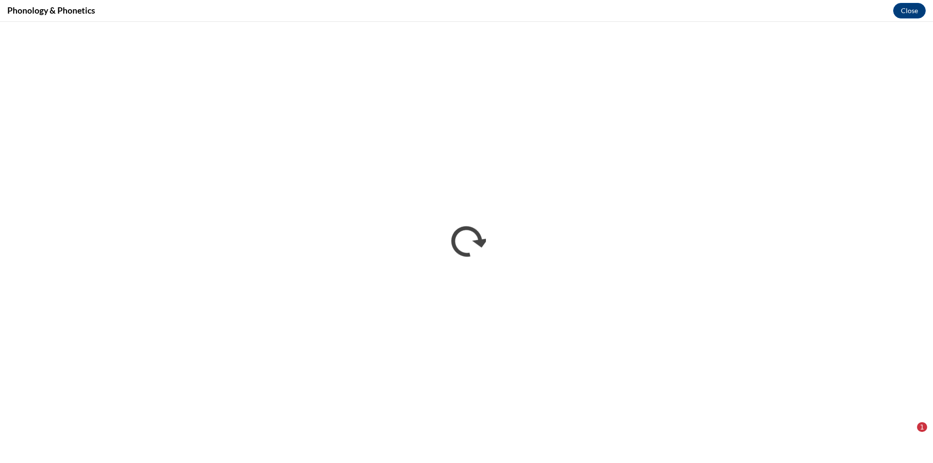
scroll to position [0, 0]
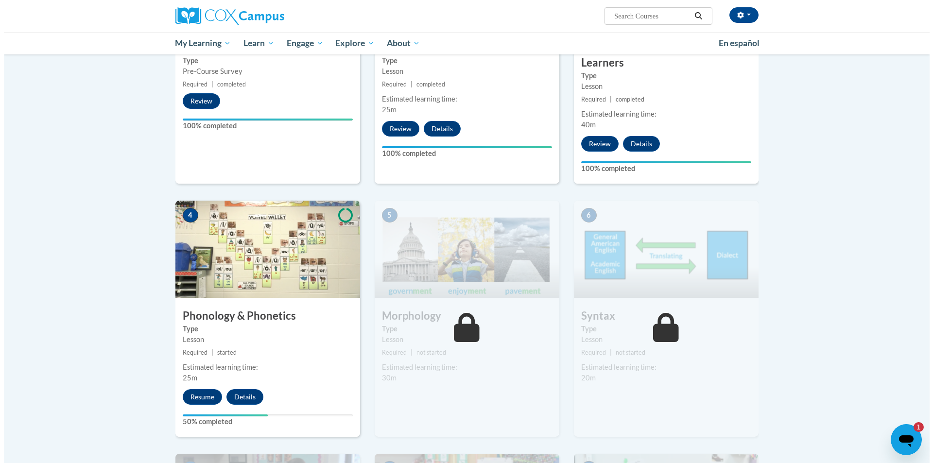
scroll to position [389, 0]
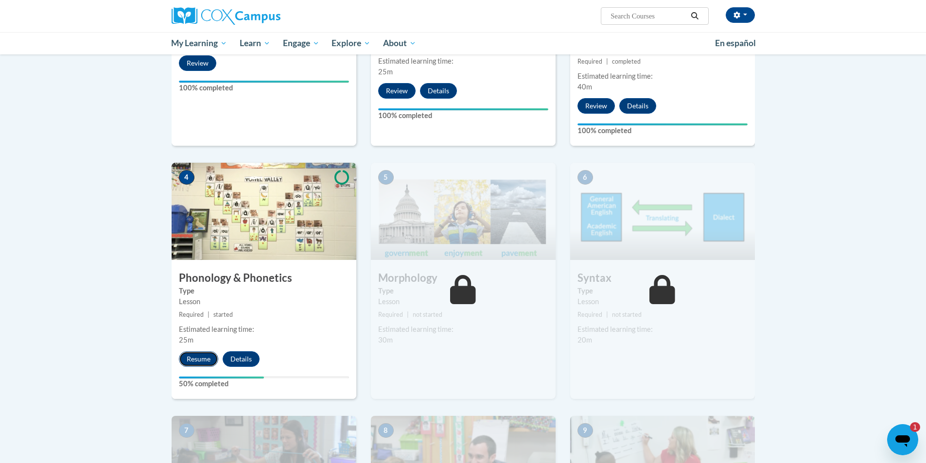
click at [200, 356] on button "Resume" at bounding box center [198, 359] width 39 height 16
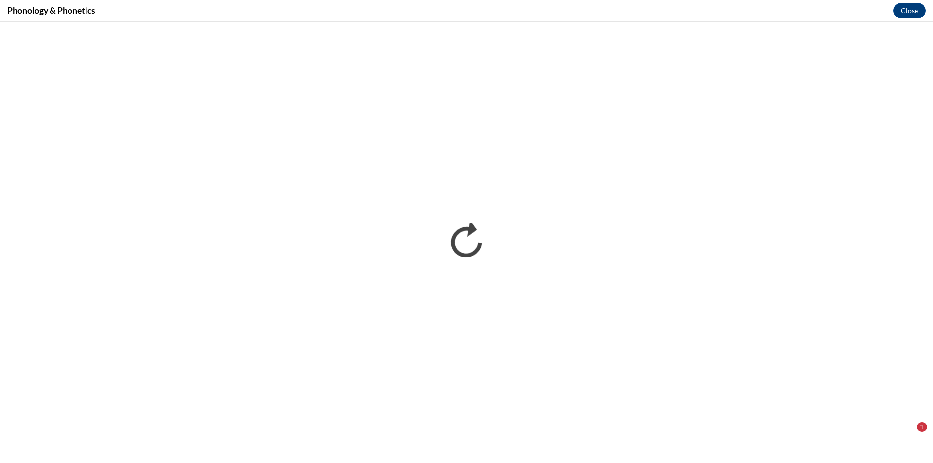
scroll to position [0, 0]
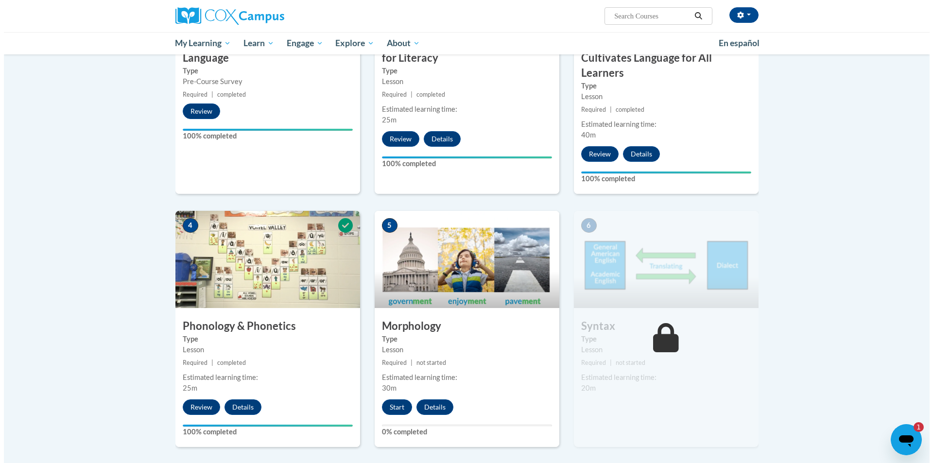
scroll to position [340, 0]
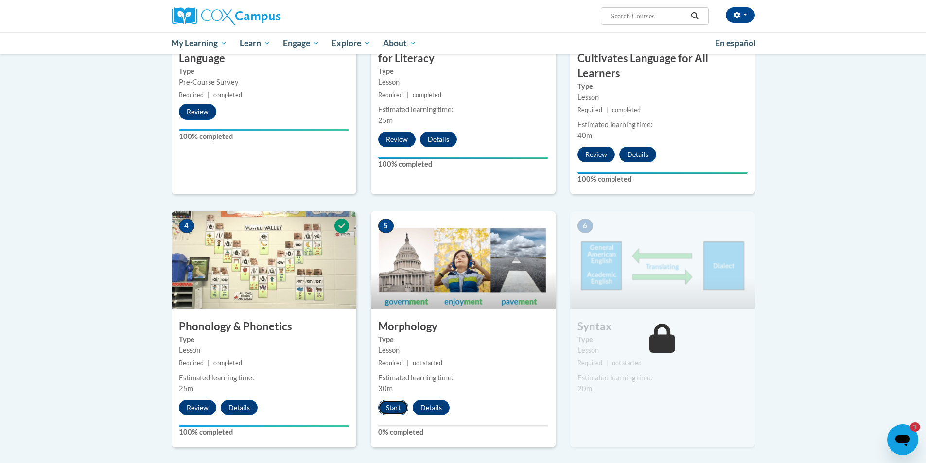
click at [394, 407] on button "Start" at bounding box center [393, 408] width 30 height 16
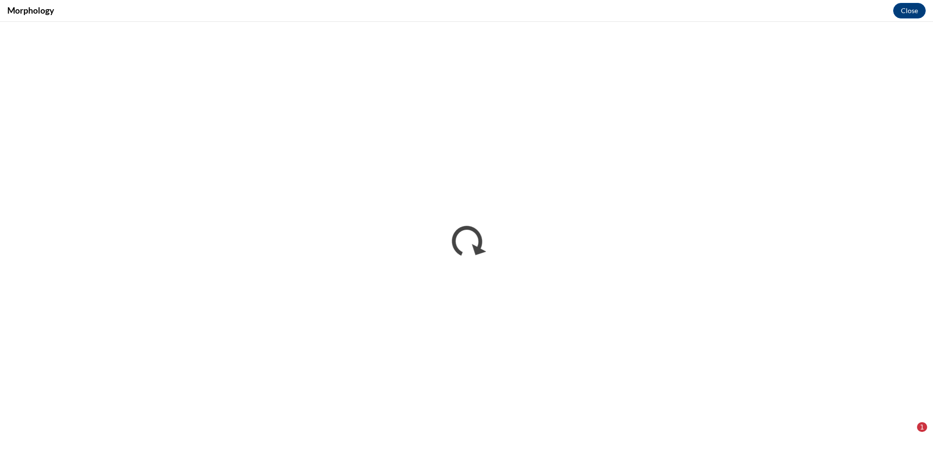
scroll to position [0, 0]
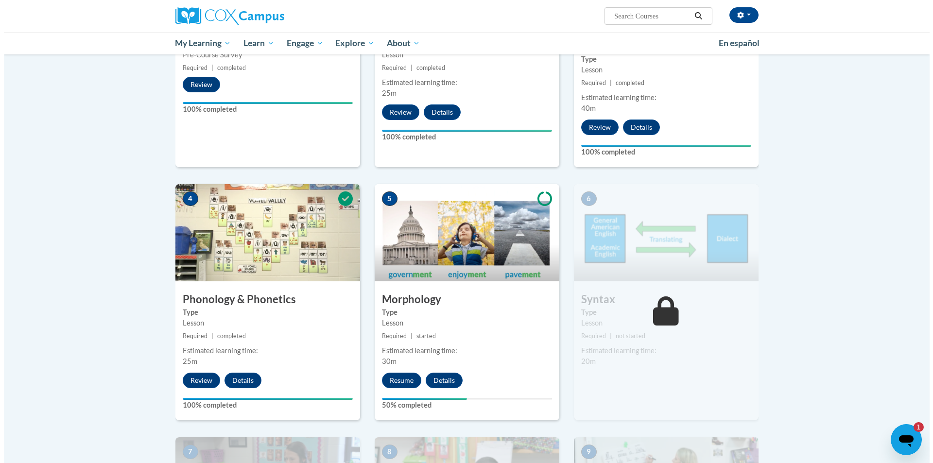
scroll to position [389, 0]
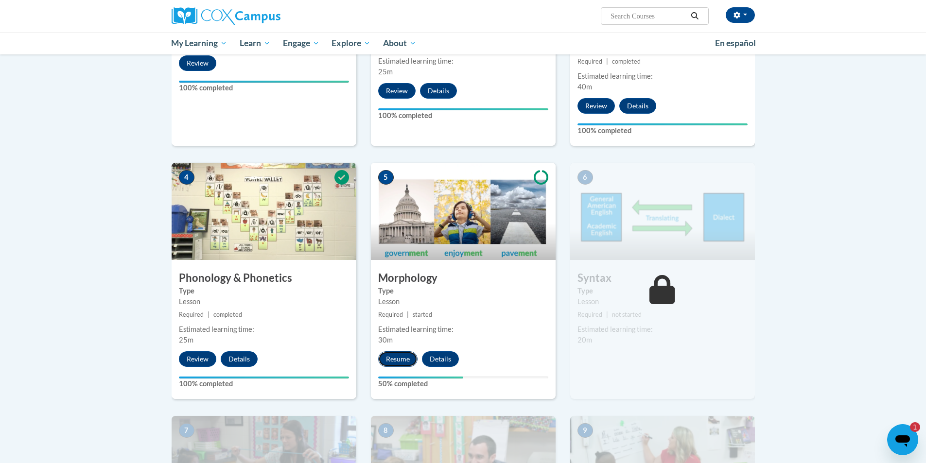
click at [401, 358] on button "Resume" at bounding box center [397, 359] width 39 height 16
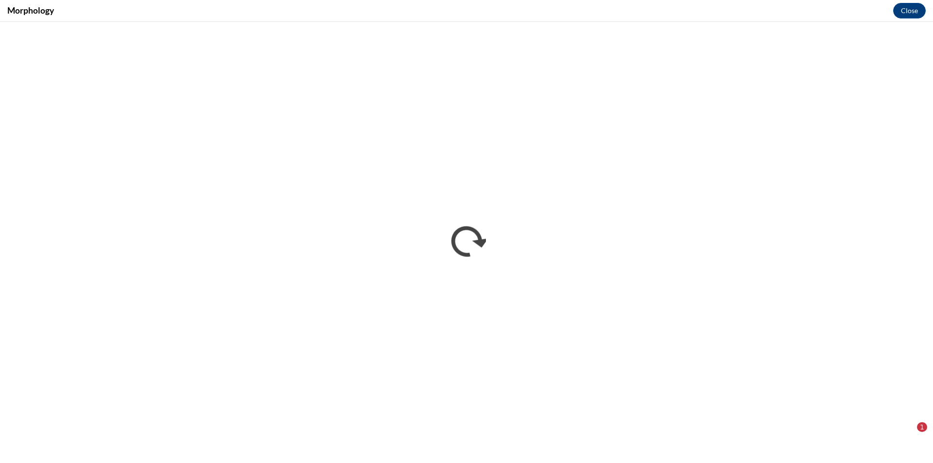
scroll to position [0, 0]
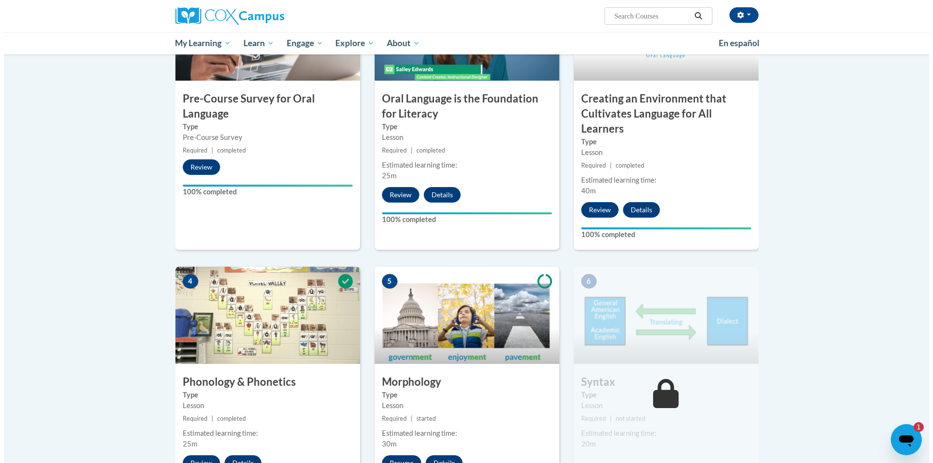
scroll to position [340, 0]
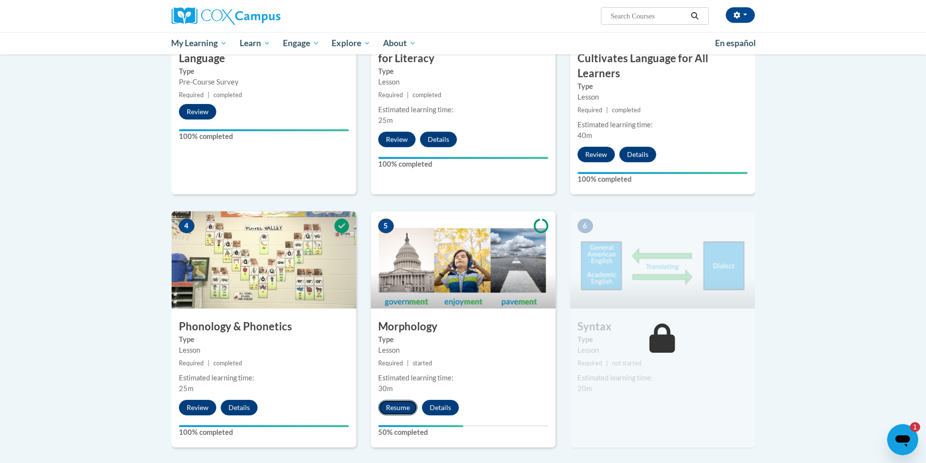
click at [398, 405] on button "Resume" at bounding box center [397, 408] width 39 height 16
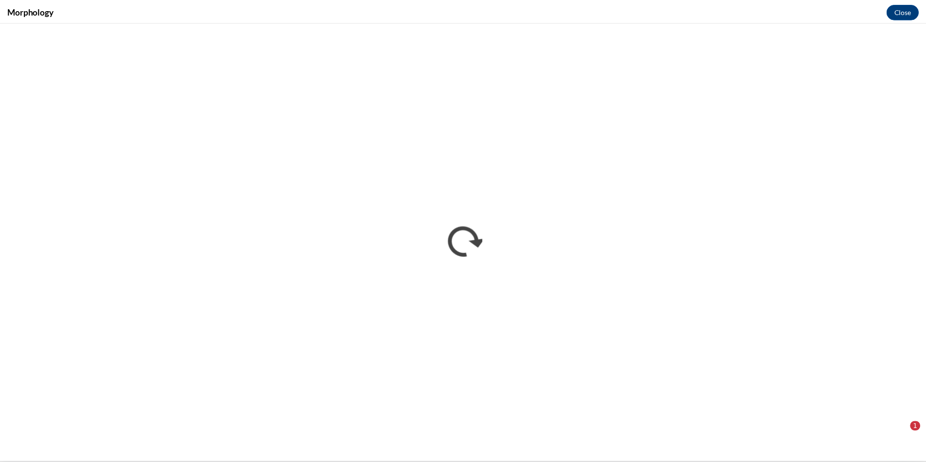
scroll to position [0, 0]
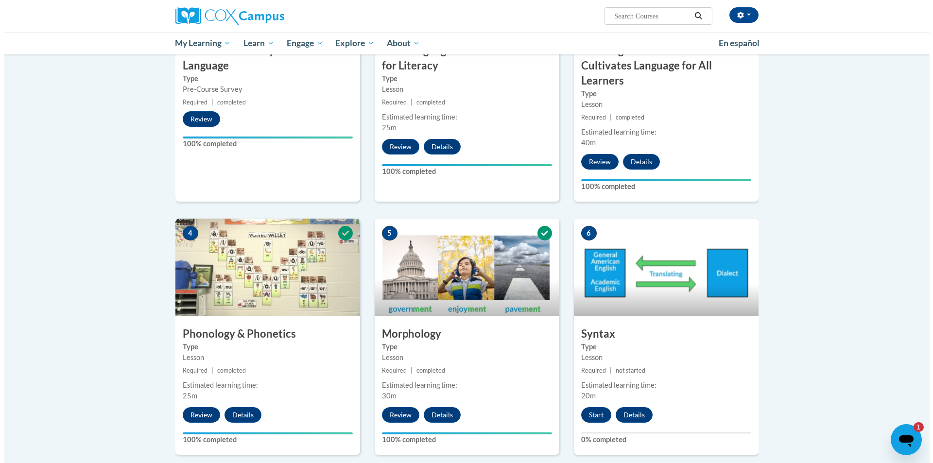
scroll to position [340, 0]
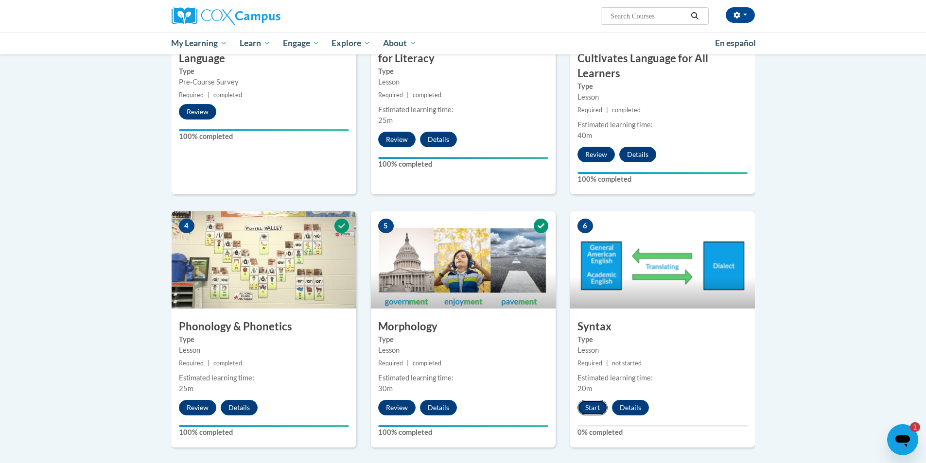
click at [590, 406] on button "Start" at bounding box center [592, 408] width 30 height 16
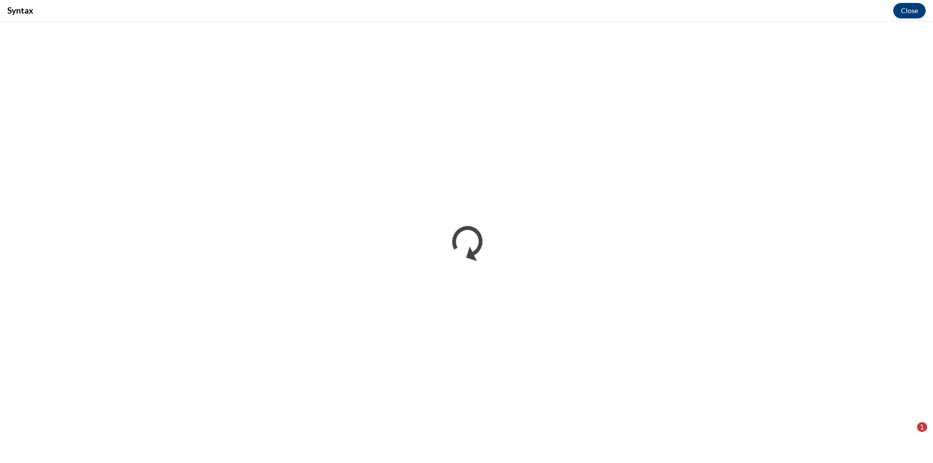
scroll to position [0, 0]
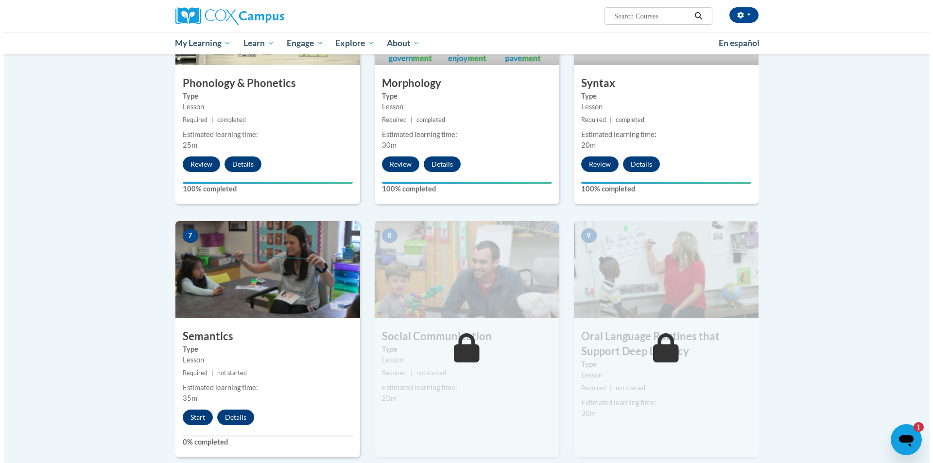
scroll to position [583, 0]
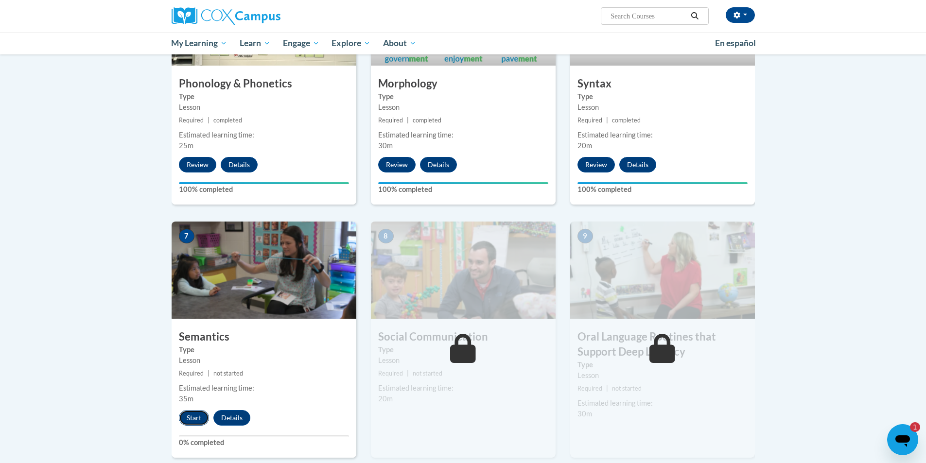
click at [192, 416] on button "Start" at bounding box center [194, 418] width 30 height 16
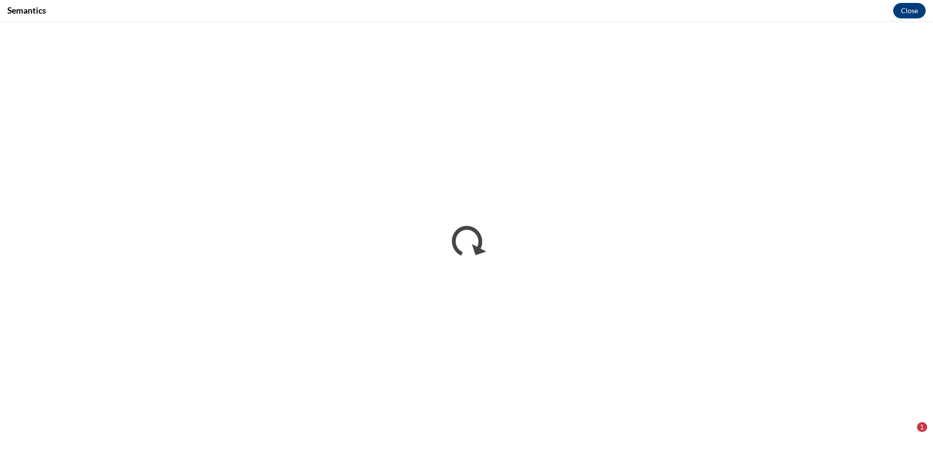
scroll to position [0, 0]
